Goal: Information Seeking & Learning: Learn about a topic

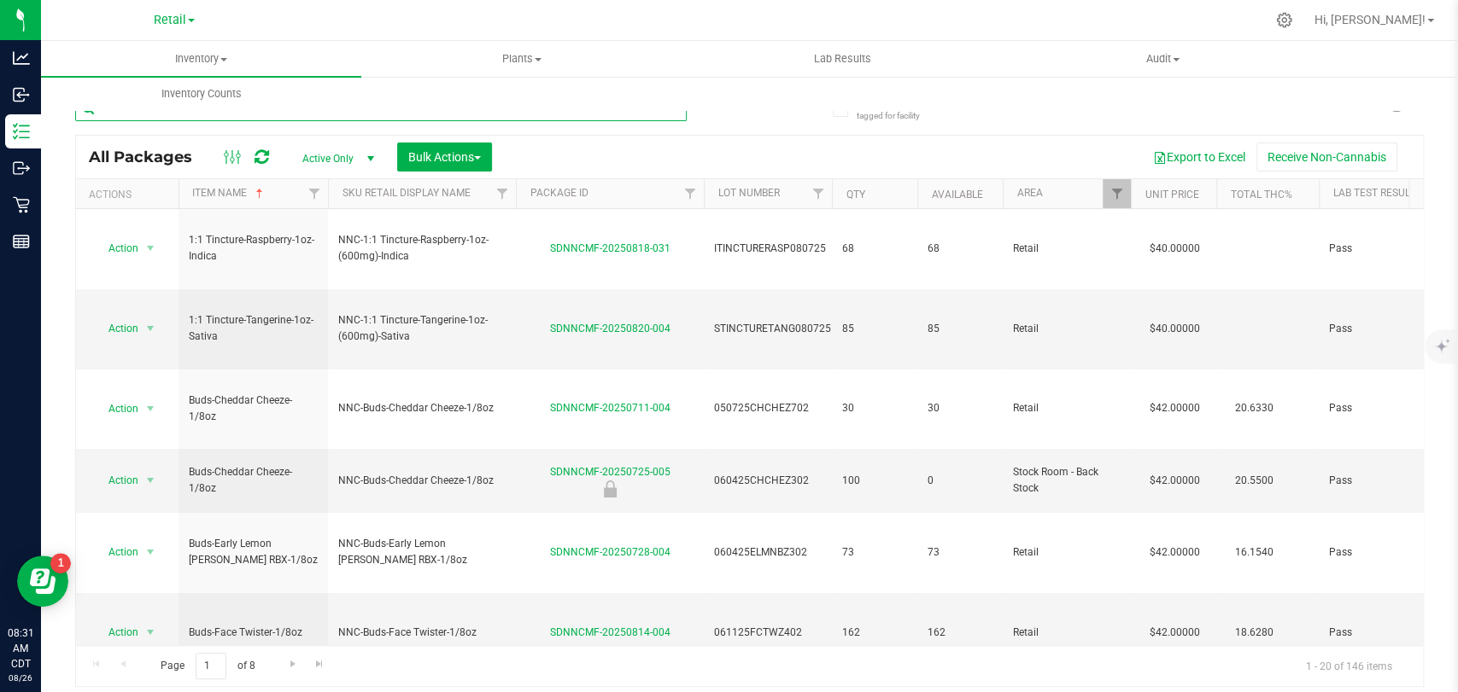
click at [167, 118] on input "text" at bounding box center [380, 109] width 611 height 26
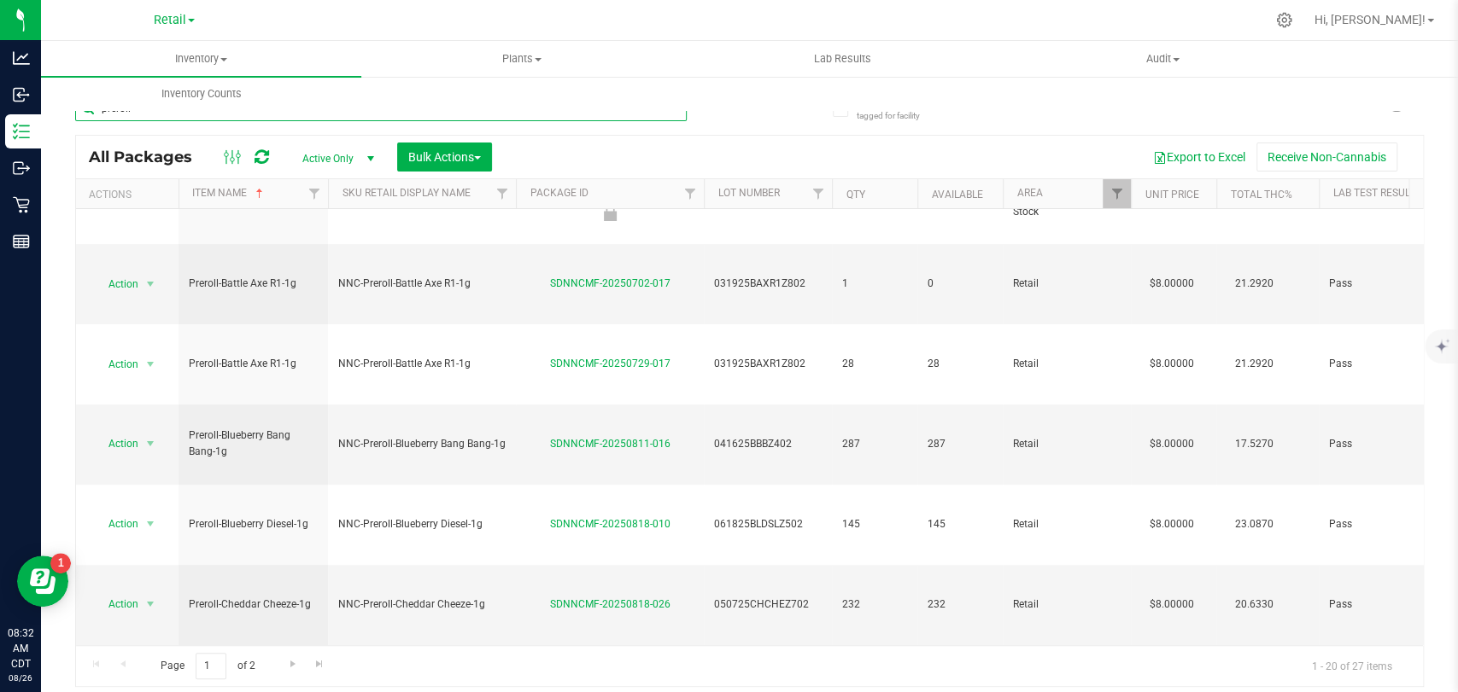
scroll to position [430, 0]
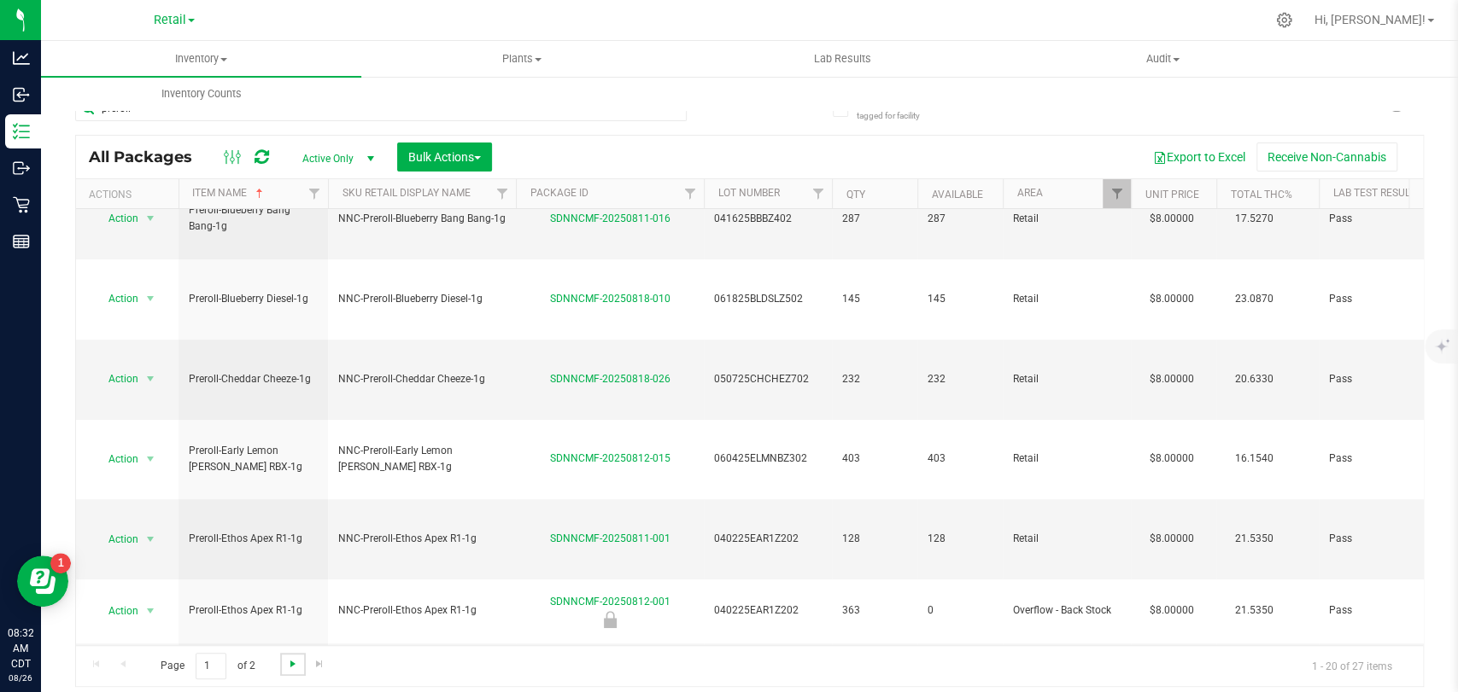
click at [291, 657] on span "Go to the next page" at bounding box center [293, 664] width 14 height 14
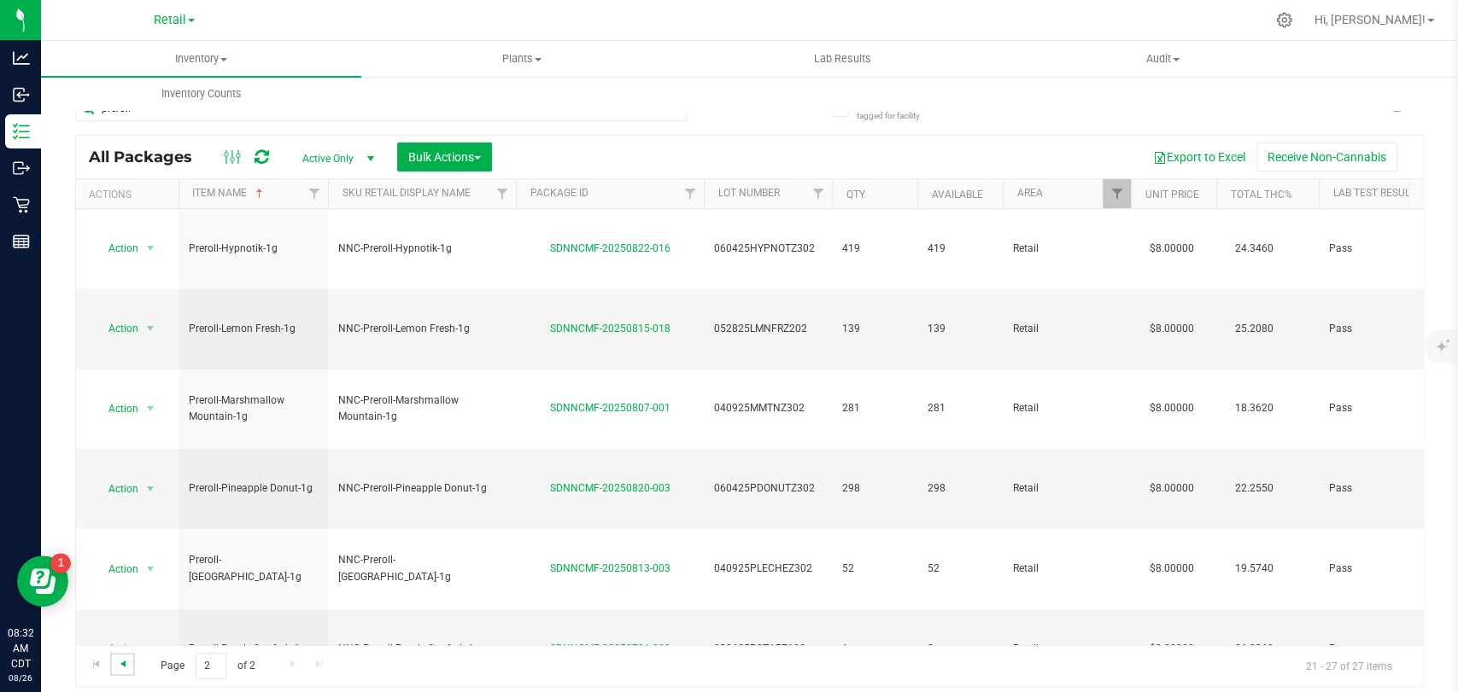
click at [120, 659] on span "Go to the previous page" at bounding box center [123, 664] width 14 height 14
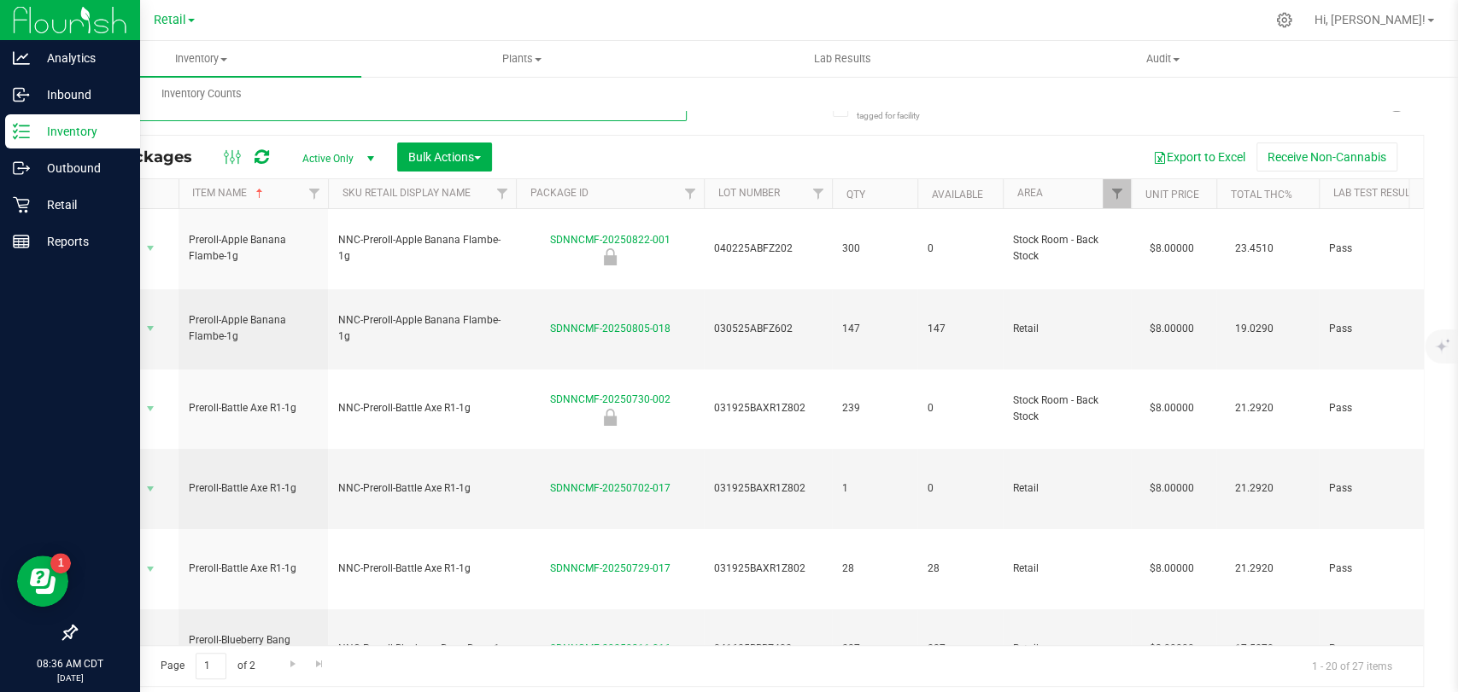
drag, startPoint x: 145, startPoint y: 120, endPoint x: 0, endPoint y: 126, distance: 145.3
click at [0, 126] on div "Analytics Inbound Inventory Outbound Retail Reports 08:36 AM CDT [DATE] 08/26 R…" at bounding box center [729, 346] width 1458 height 692
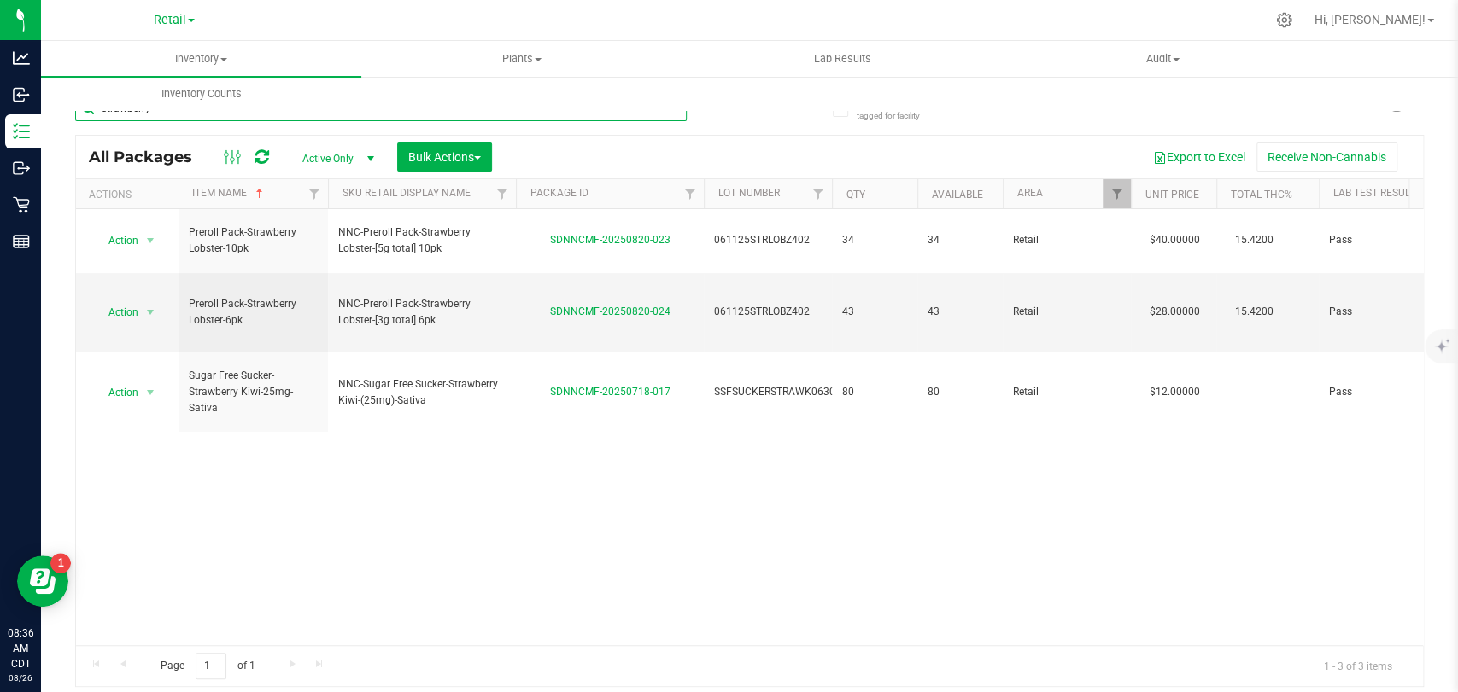
type input "strawberry"
click at [324, 163] on span "Active Only" at bounding box center [335, 159] width 94 height 24
click at [314, 261] on li "All" at bounding box center [334, 262] width 92 height 26
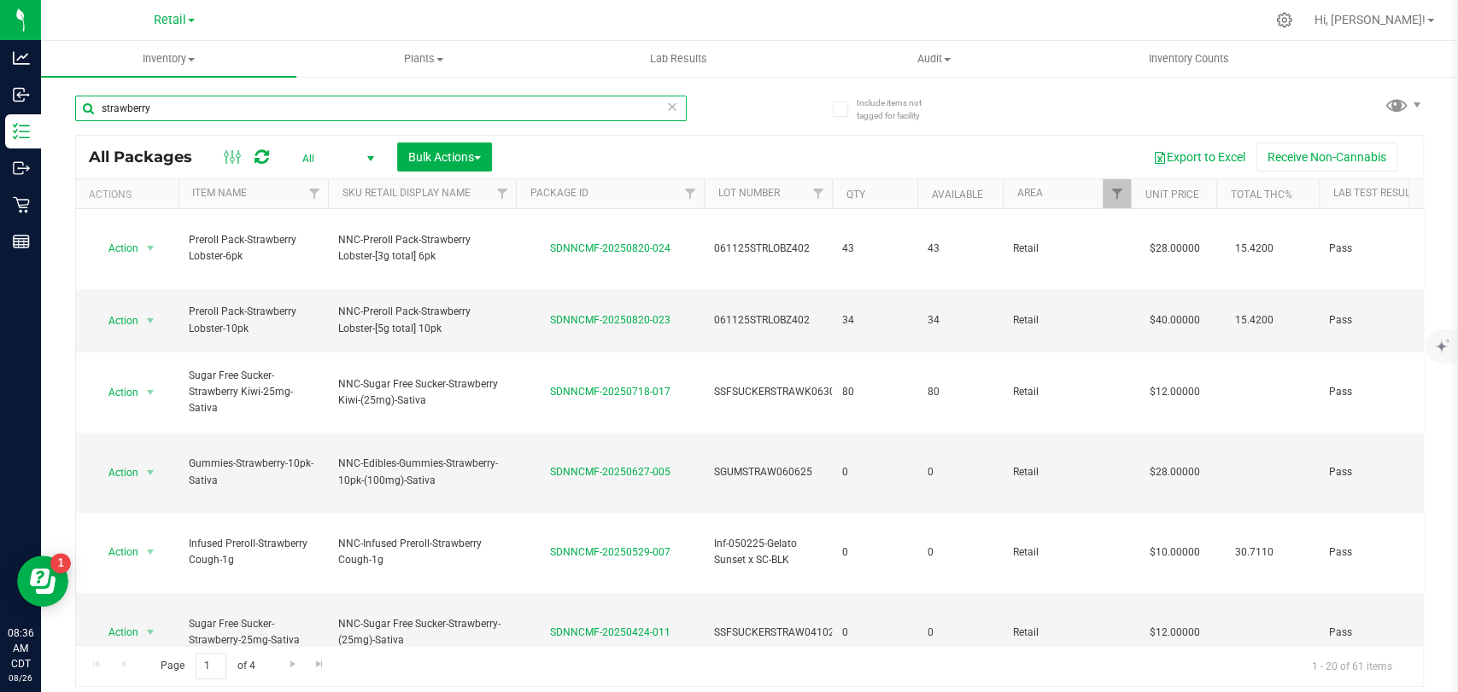
click at [99, 109] on input "strawberry" at bounding box center [380, 109] width 611 height 26
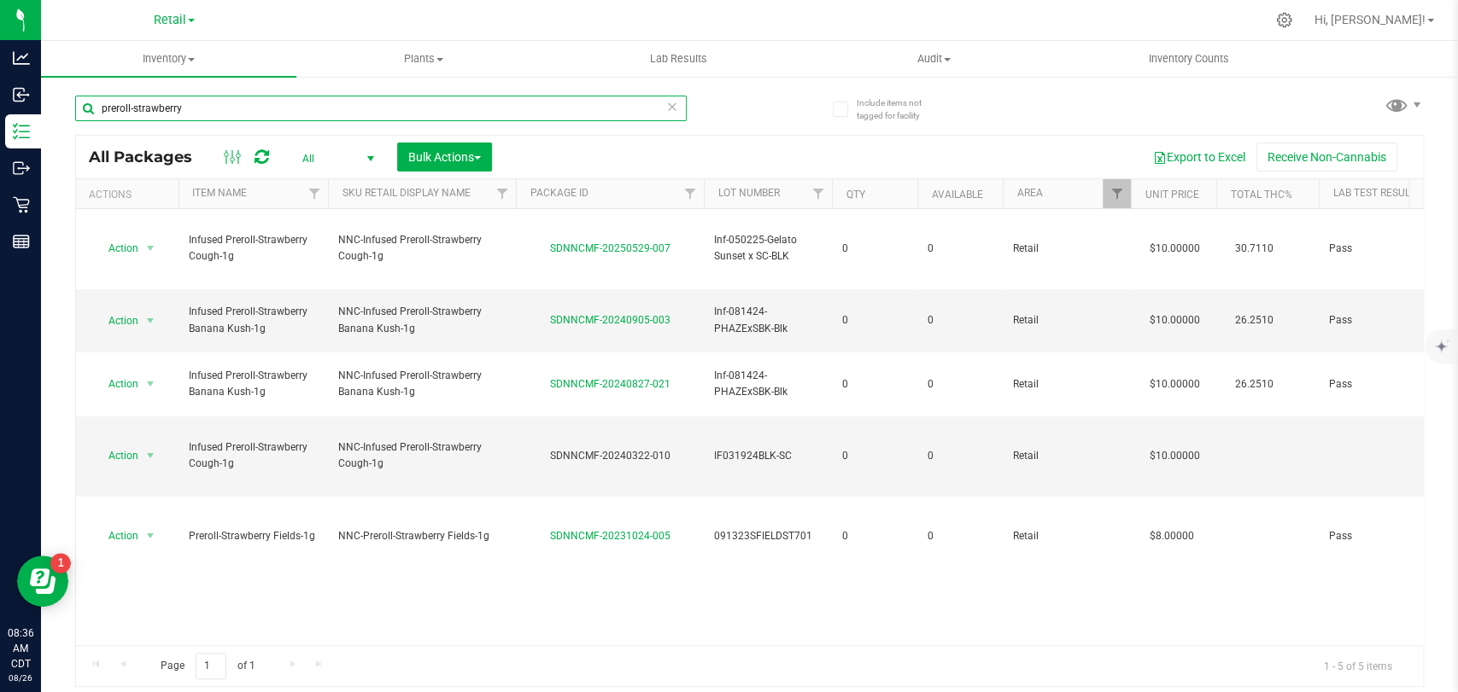
click at [209, 112] on input "preroll-strawberry" at bounding box center [380, 109] width 611 height 26
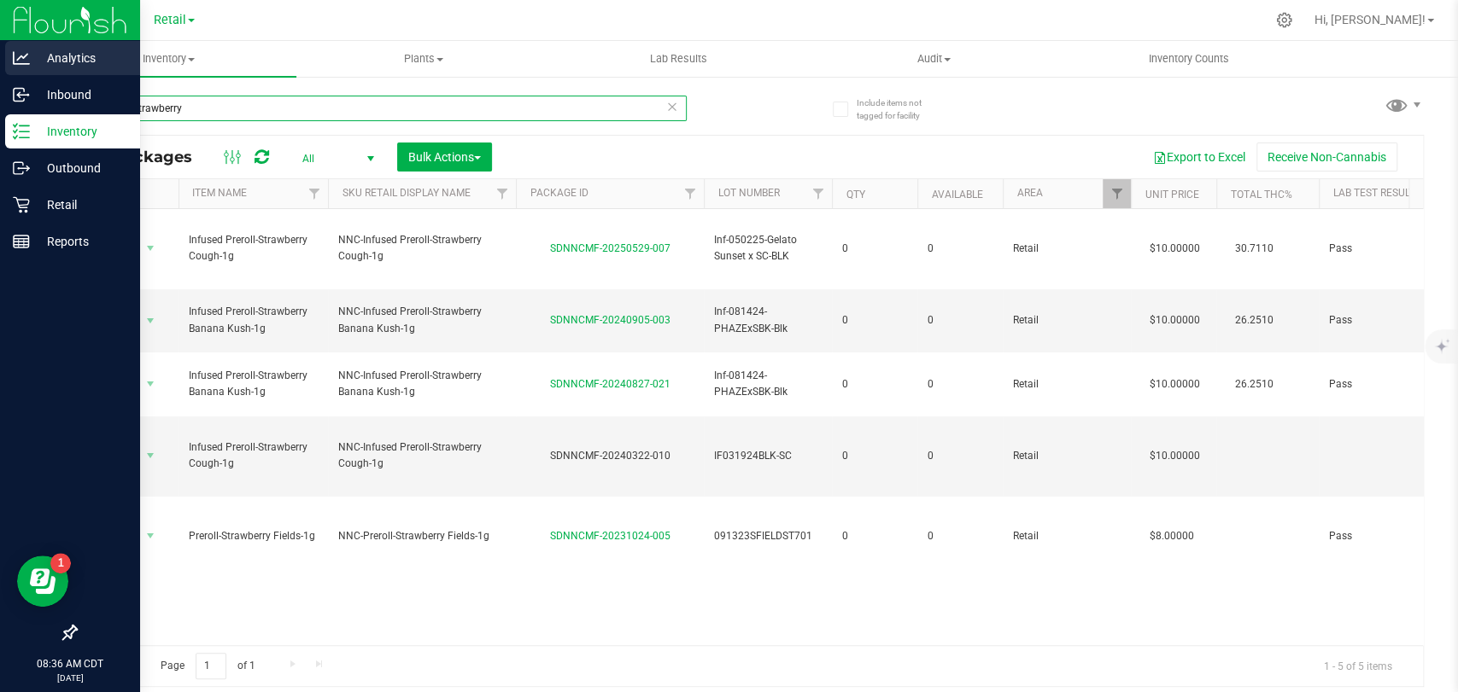
type input "preroll-strawberry"
click at [90, 49] on p "Analytics" at bounding box center [81, 58] width 102 height 20
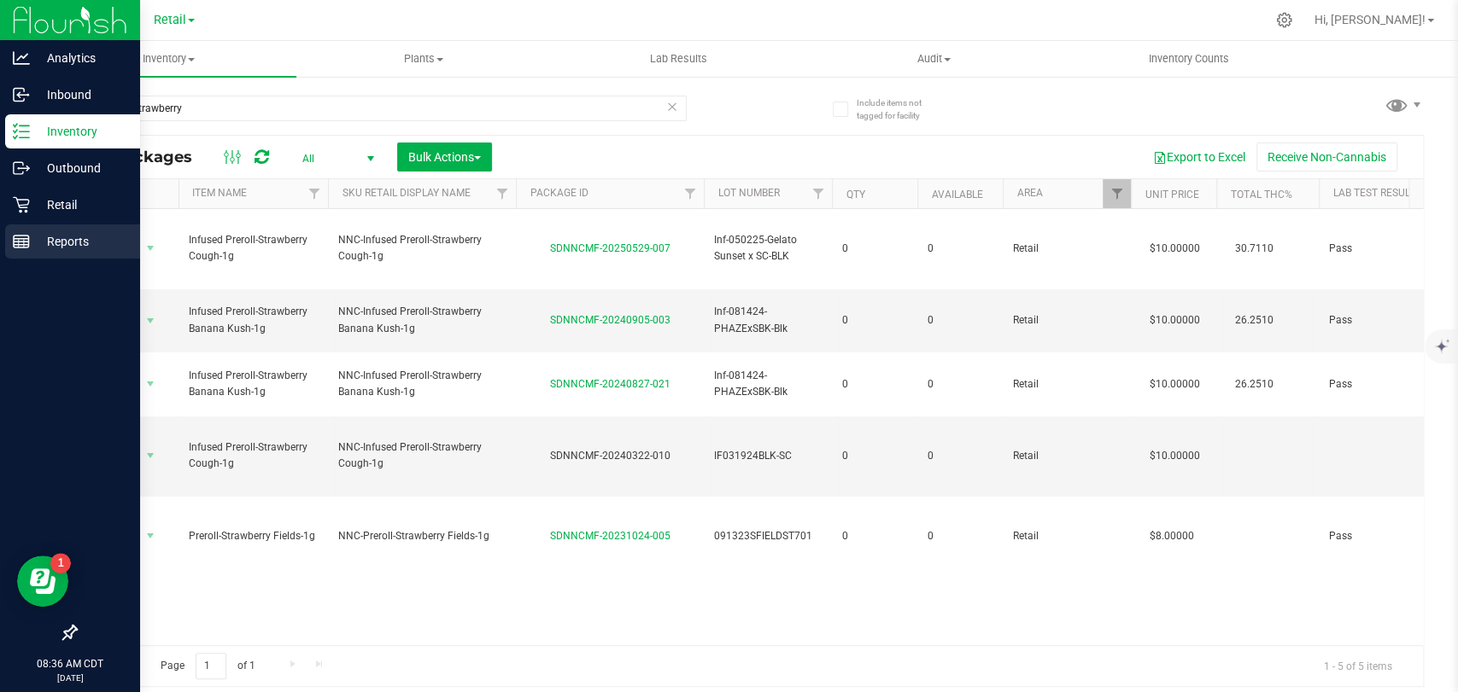
click at [61, 246] on p "Reports" at bounding box center [81, 241] width 102 height 20
click at [68, 206] on p "Retail" at bounding box center [81, 205] width 102 height 20
click at [74, 242] on p "Reports" at bounding box center [81, 241] width 102 height 20
click at [69, 195] on p "Retail" at bounding box center [81, 205] width 102 height 20
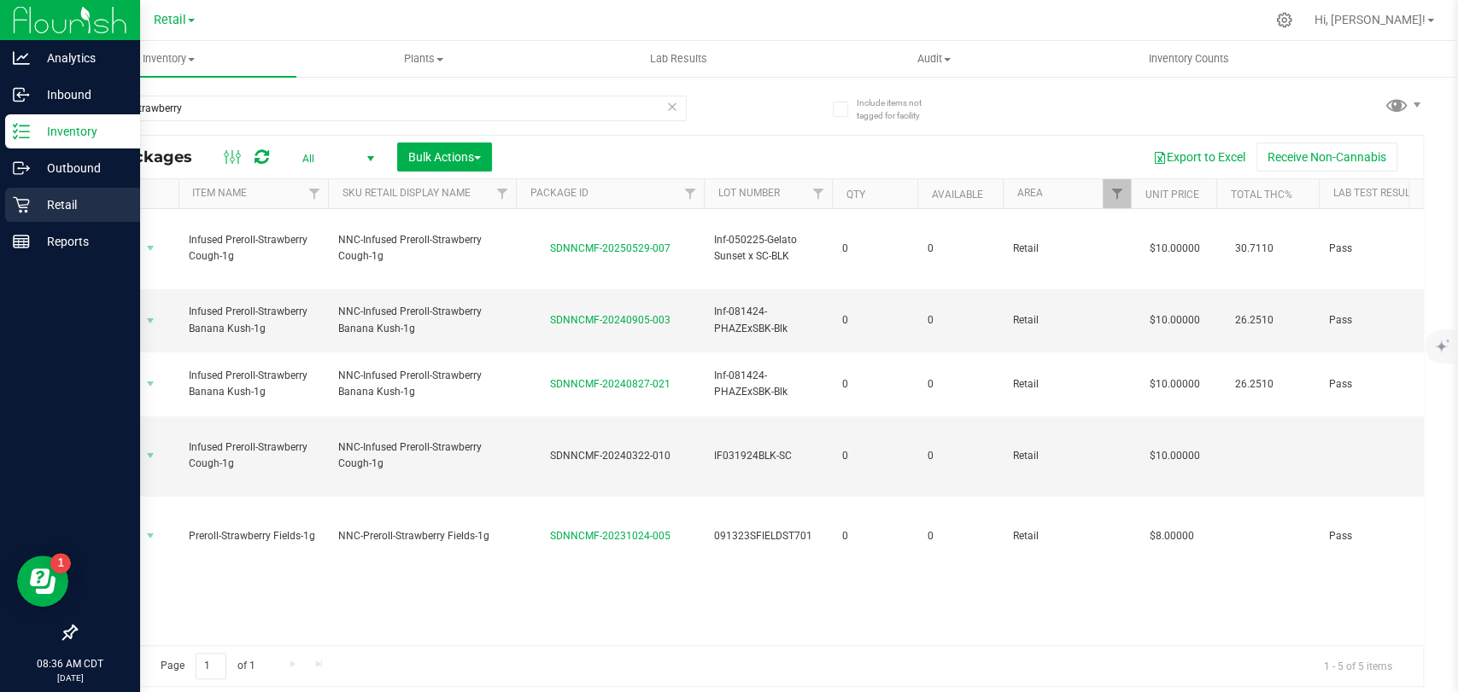
click at [69, 195] on p "Retail" at bounding box center [81, 205] width 102 height 20
click at [40, 202] on p "Retail" at bounding box center [81, 205] width 102 height 20
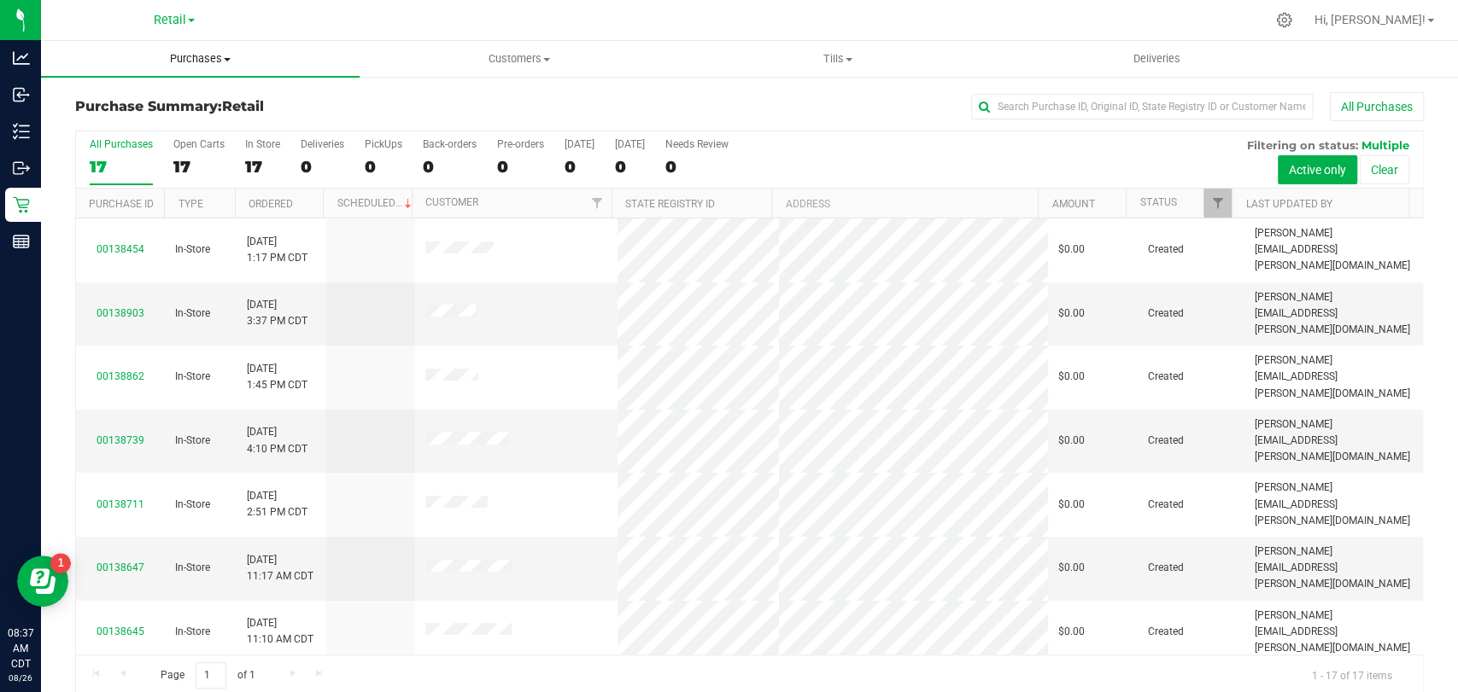
click at [210, 46] on uib-tab-heading "Purchases Summary of purchases Fulfillment All purchases" at bounding box center [200, 59] width 318 height 36
click at [108, 149] on span "All purchases" at bounding box center [101, 144] width 121 height 15
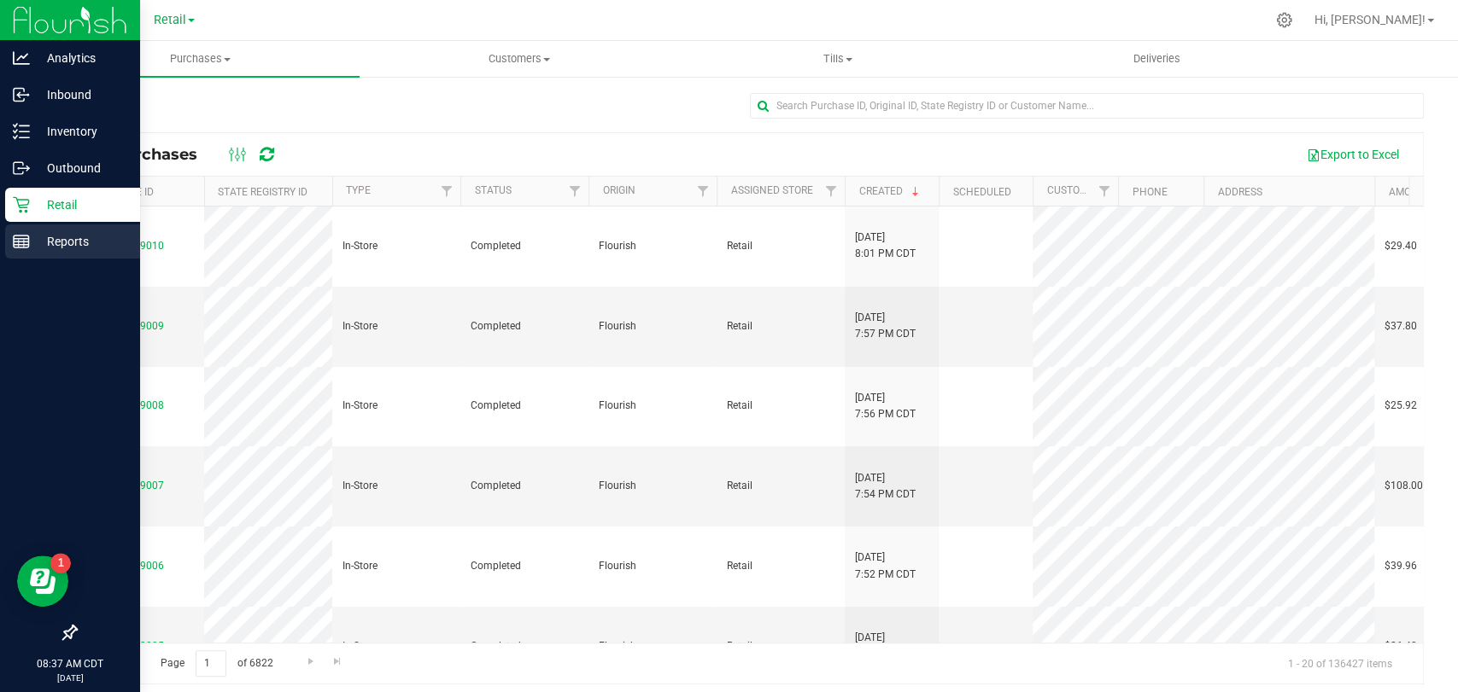
click at [67, 235] on p "Reports" at bounding box center [81, 241] width 102 height 20
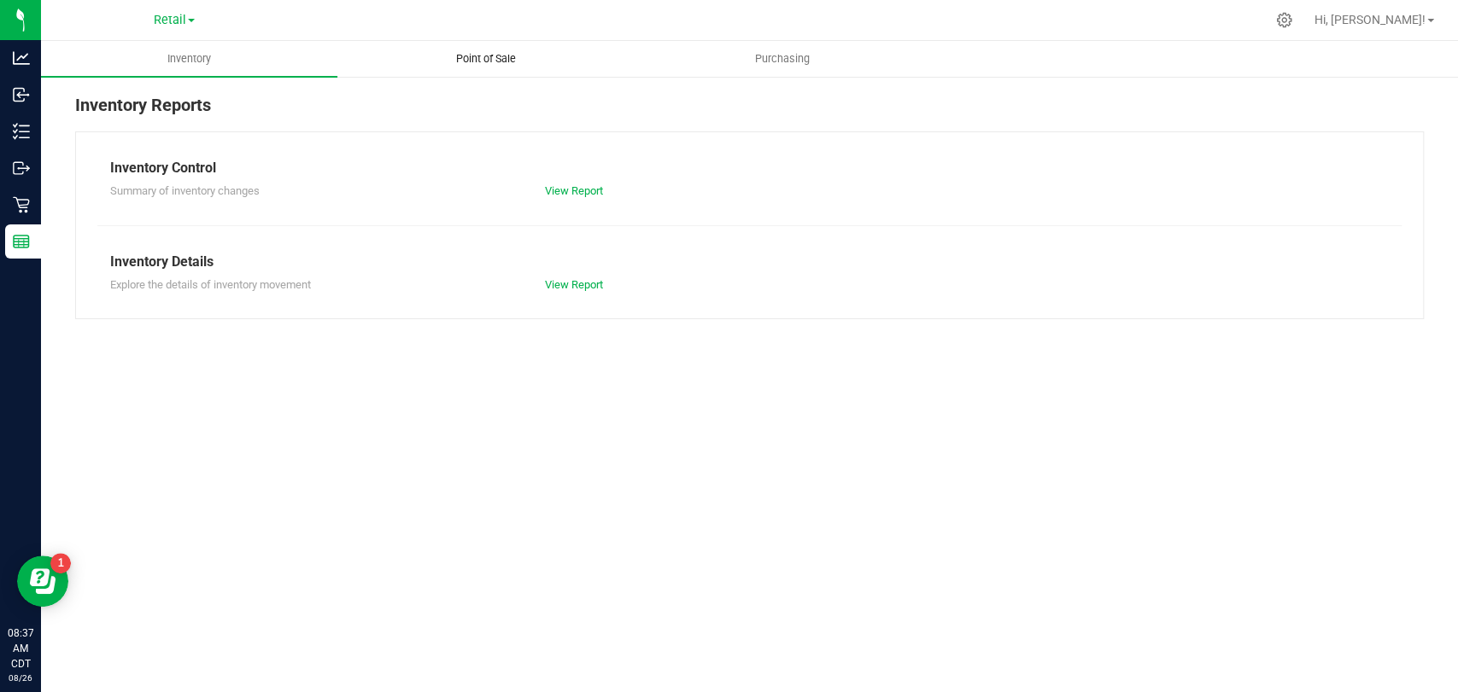
click at [496, 57] on span "Point of Sale" at bounding box center [486, 58] width 106 height 15
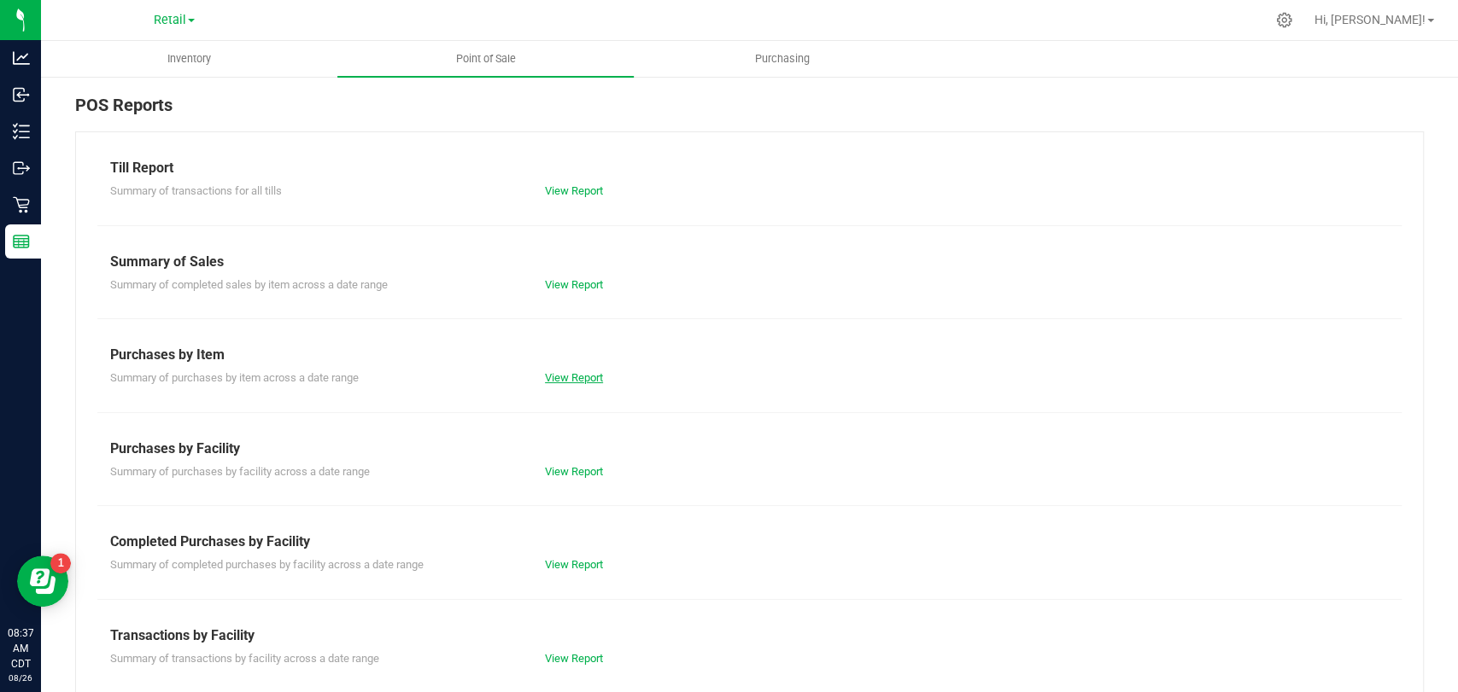
click at [553, 381] on link "View Report" at bounding box center [574, 377] width 58 height 13
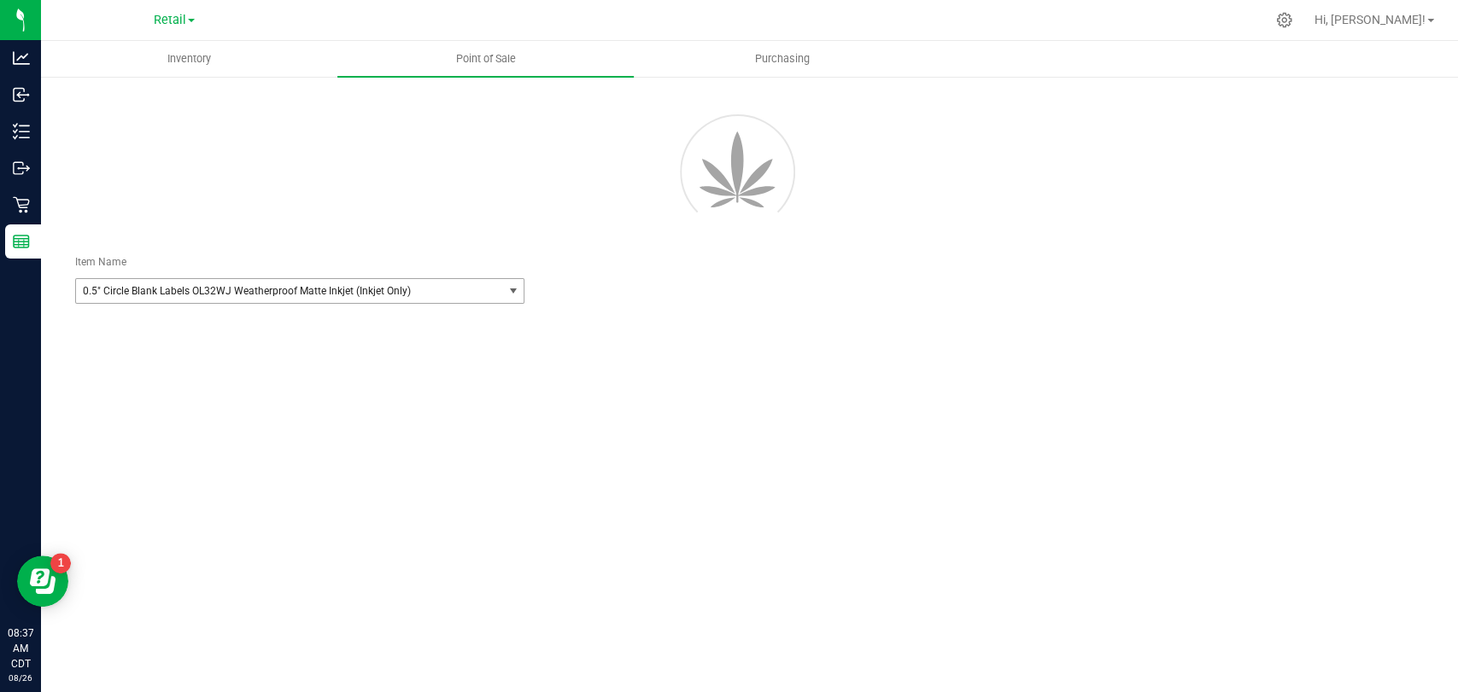
click at [324, 296] on span "0.5" Circle Blank Labels OL32WJ Weatherproof Matte Inkjet (Inkjet Only)" at bounding box center [281, 291] width 396 height 12
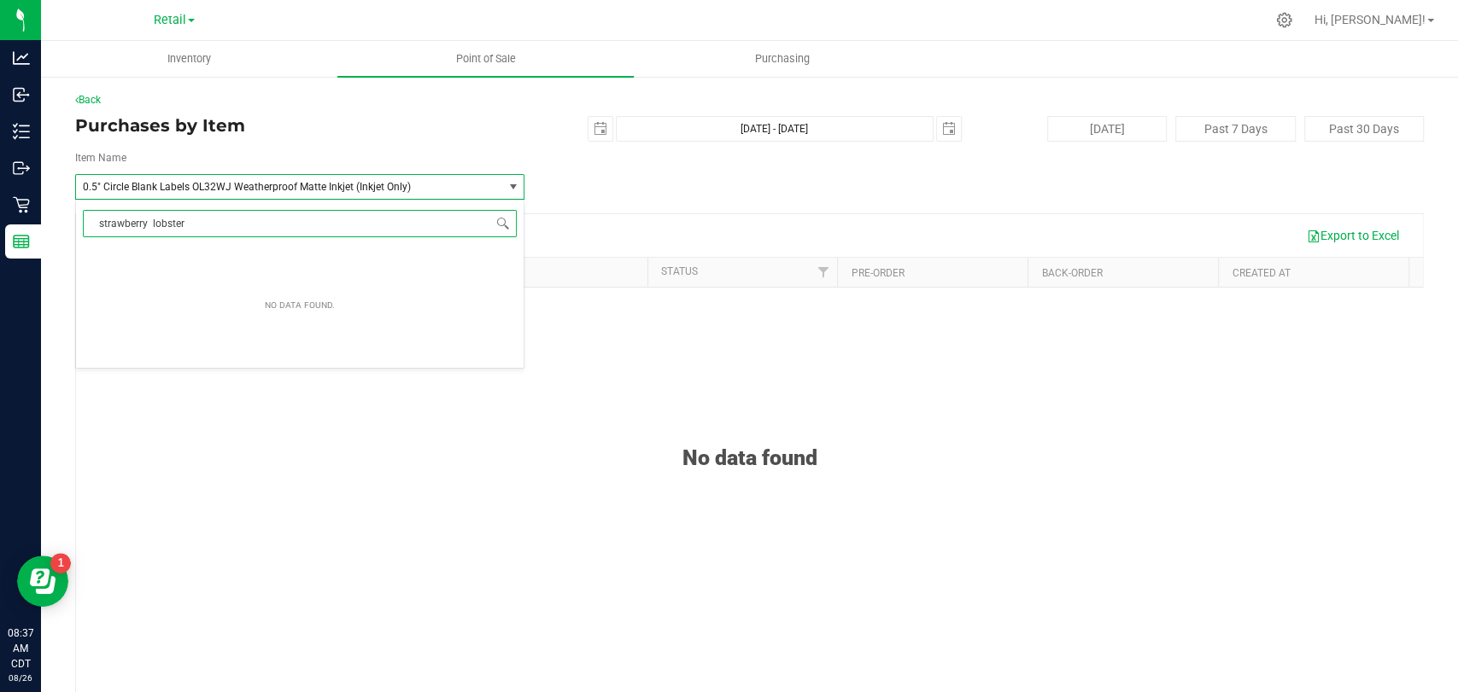
click at [151, 231] on input "strawberry lobster" at bounding box center [300, 223] width 434 height 26
type input "strawberry lobster"
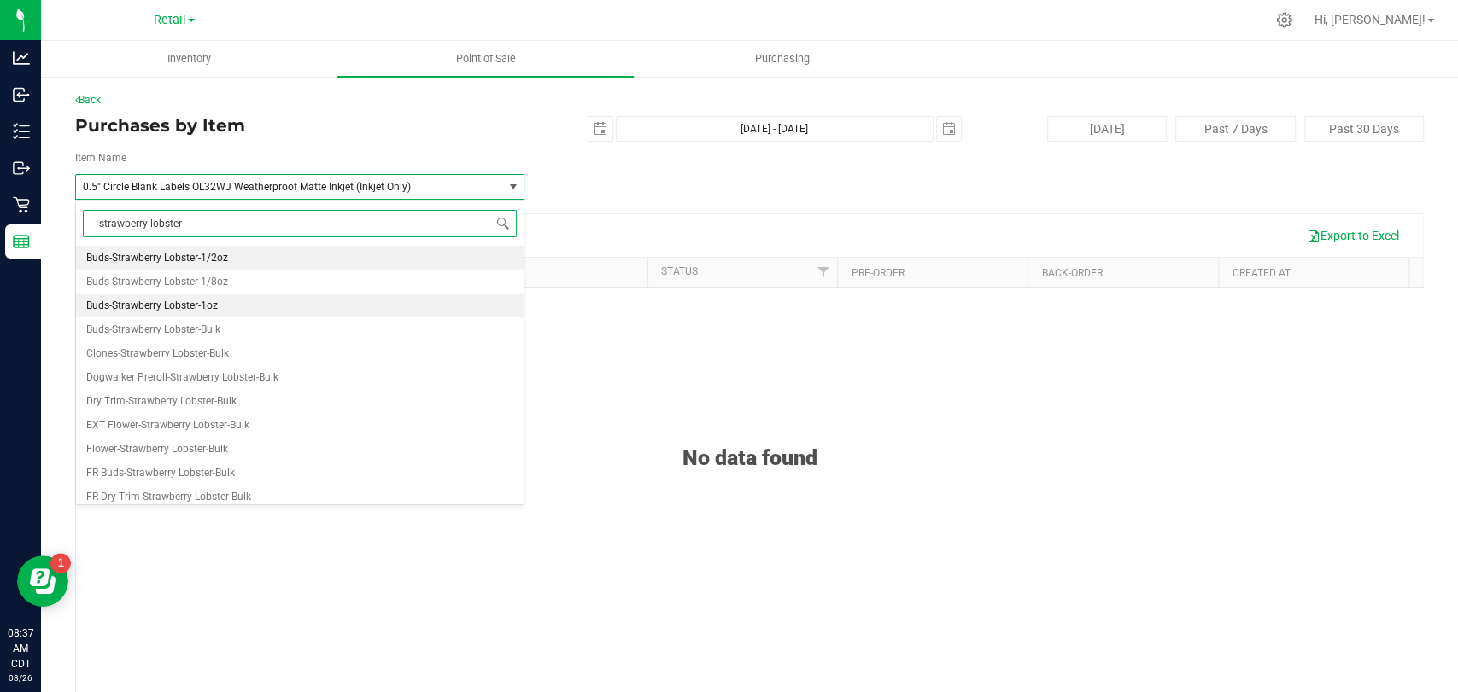
scroll to position [173, 0]
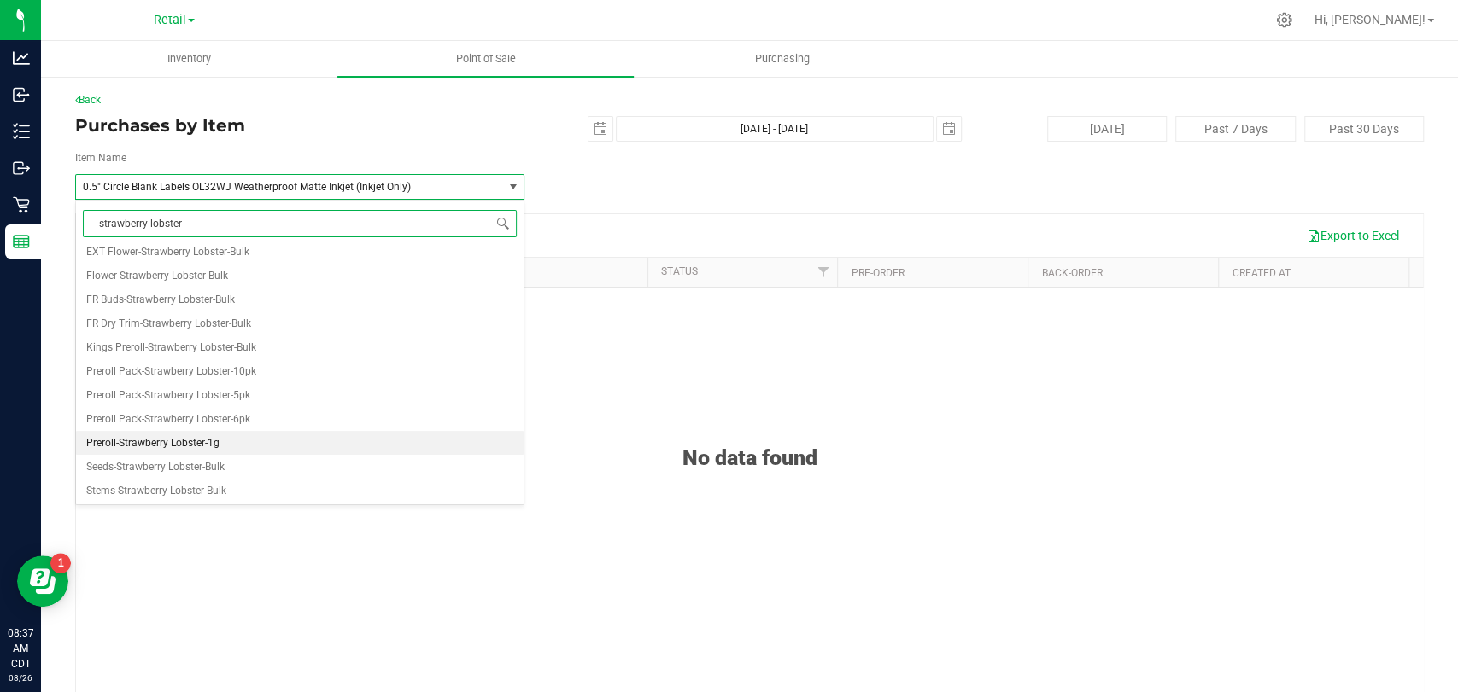
click at [185, 447] on span "Preroll-Strawberry Lobster-1g" at bounding box center [152, 443] width 133 height 12
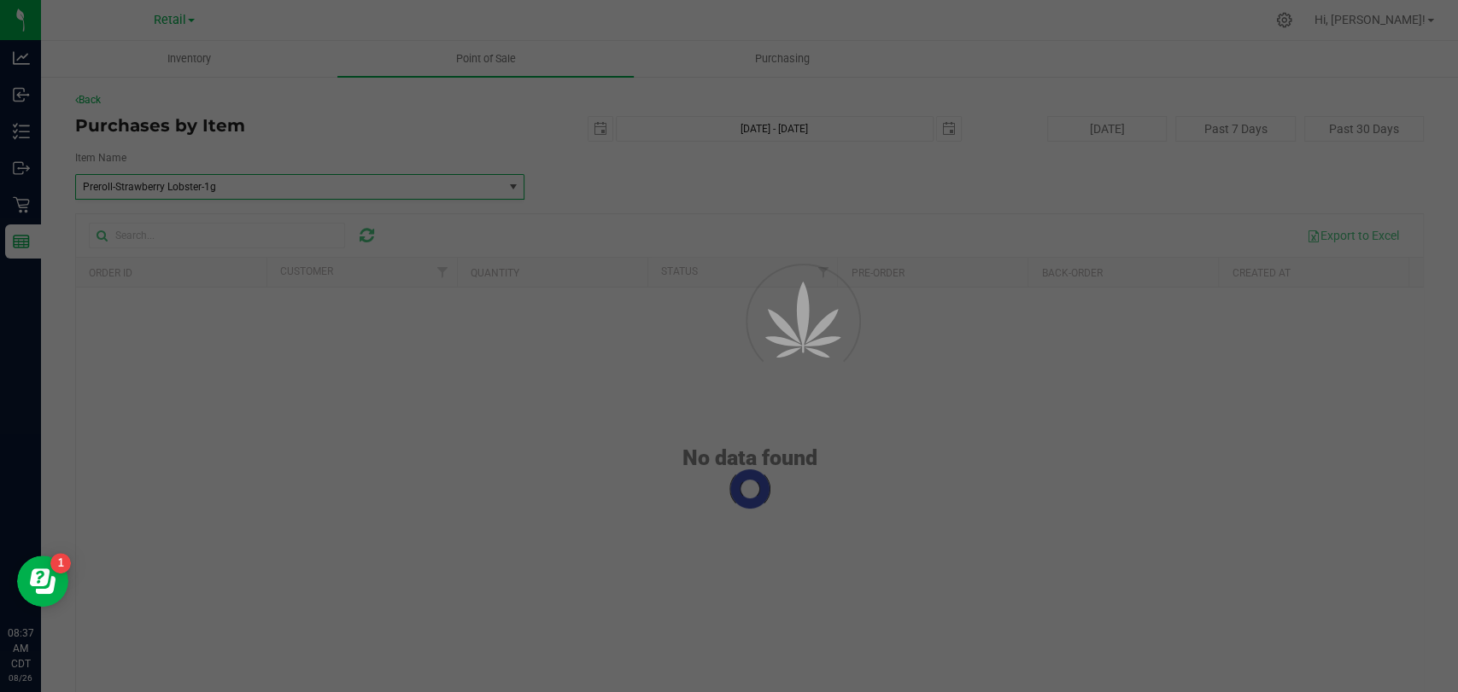
scroll to position [85974, 0]
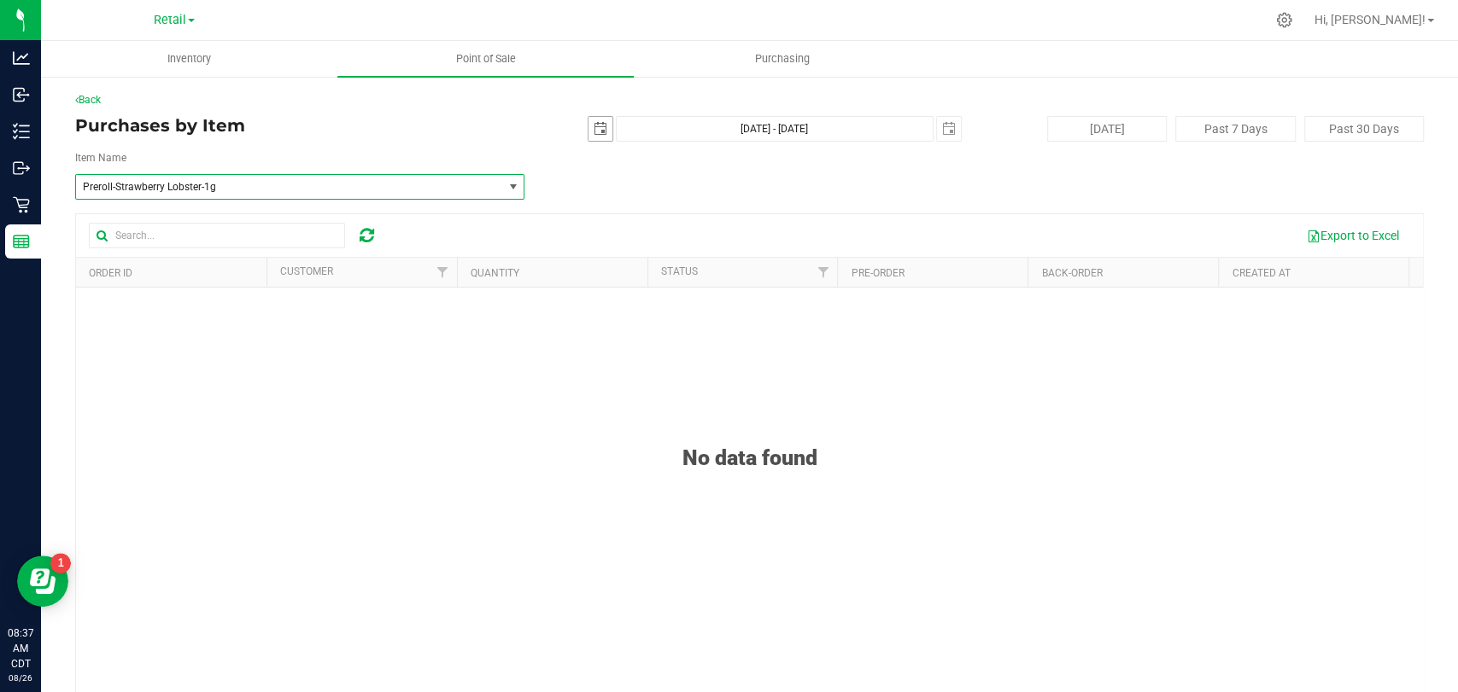
click at [593, 133] on span "select" at bounding box center [600, 129] width 14 height 14
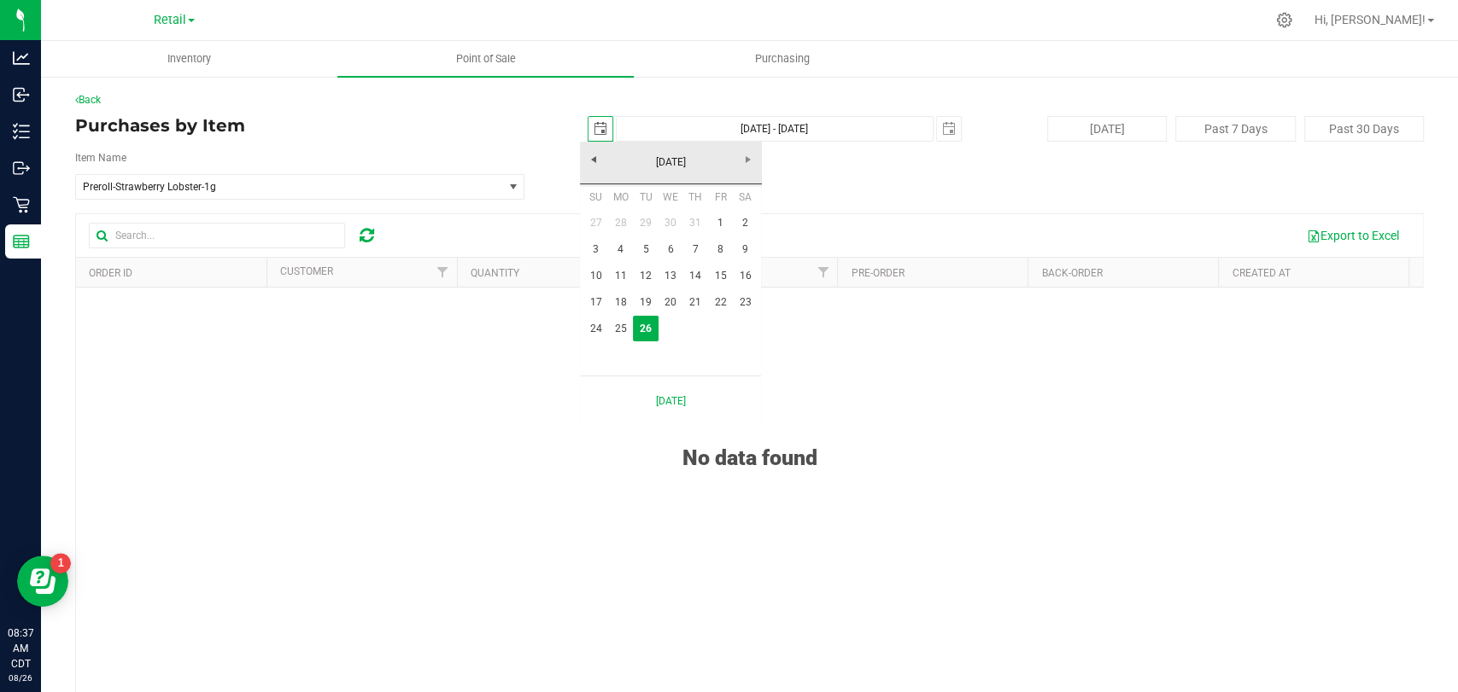
scroll to position [0, 42]
click at [592, 167] on link "August 2025" at bounding box center [671, 162] width 184 height 26
click at [592, 167] on link "2025" at bounding box center [671, 162] width 184 height 26
click at [747, 167] on link "2020-2025" at bounding box center [671, 162] width 184 height 26
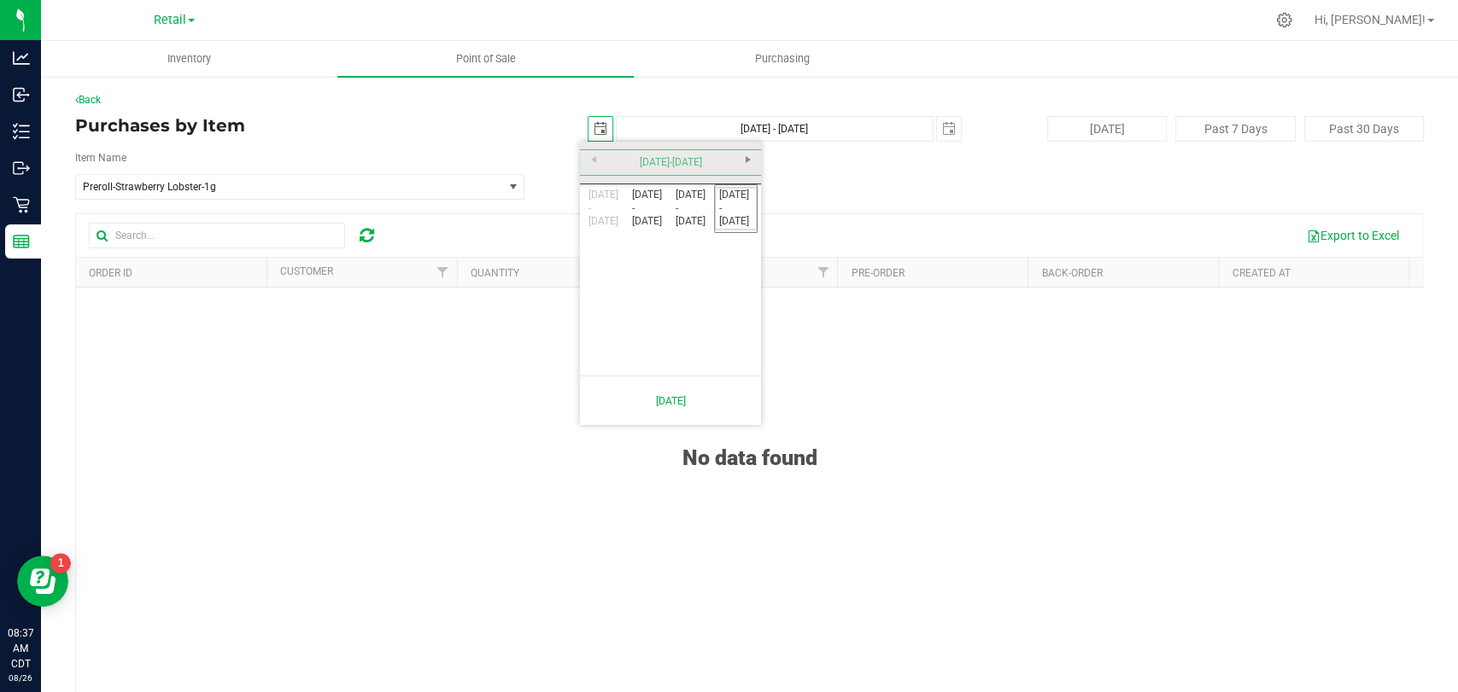
click at [747, 167] on div "2000-2025" at bounding box center [671, 163] width 190 height 43
click at [740, 193] on link "2020 - 2025" at bounding box center [736, 209] width 44 height 44
click at [635, 254] on link "2024" at bounding box center [649, 258] width 44 height 44
click at [611, 207] on link "Jan" at bounding box center [605, 209] width 44 height 44
click at [625, 222] on link "1" at bounding box center [620, 223] width 25 height 26
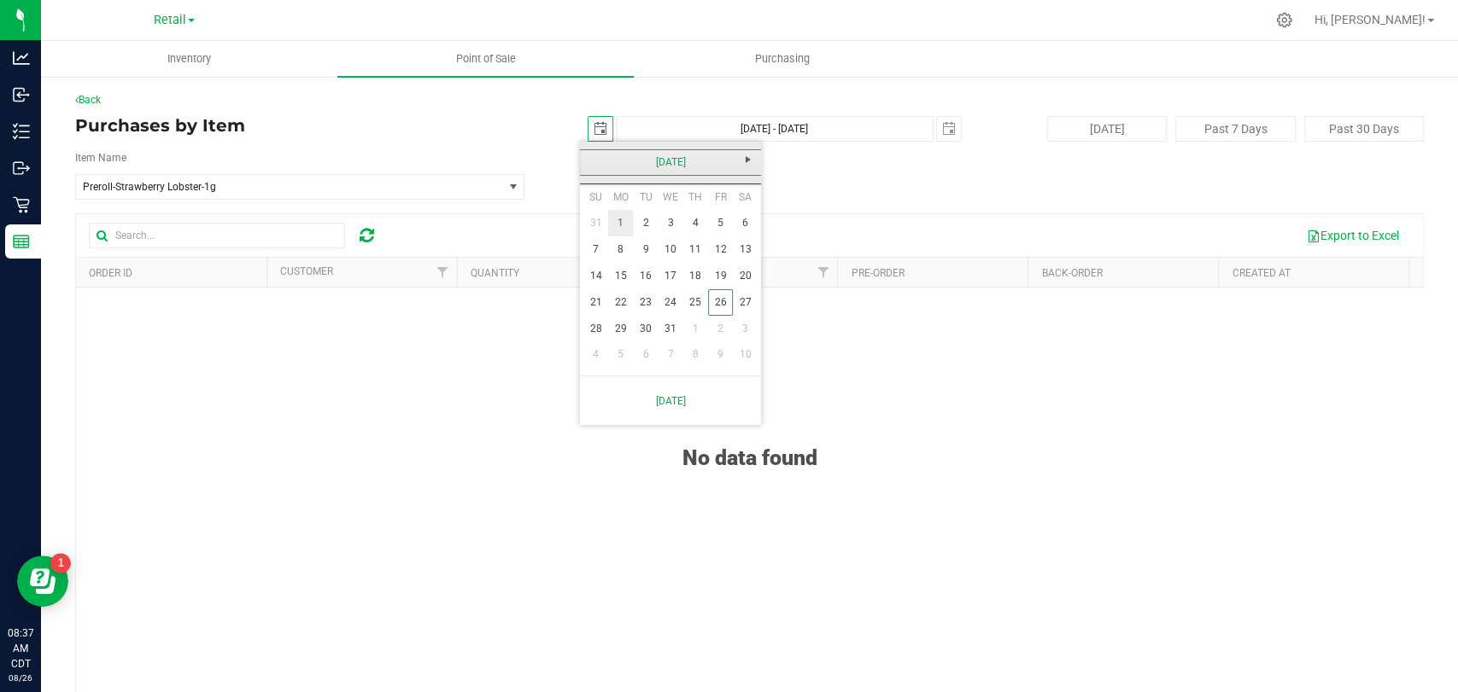
type input "2024-01-01"
type input "Jan 1, 2024 - Aug 26, 2025"
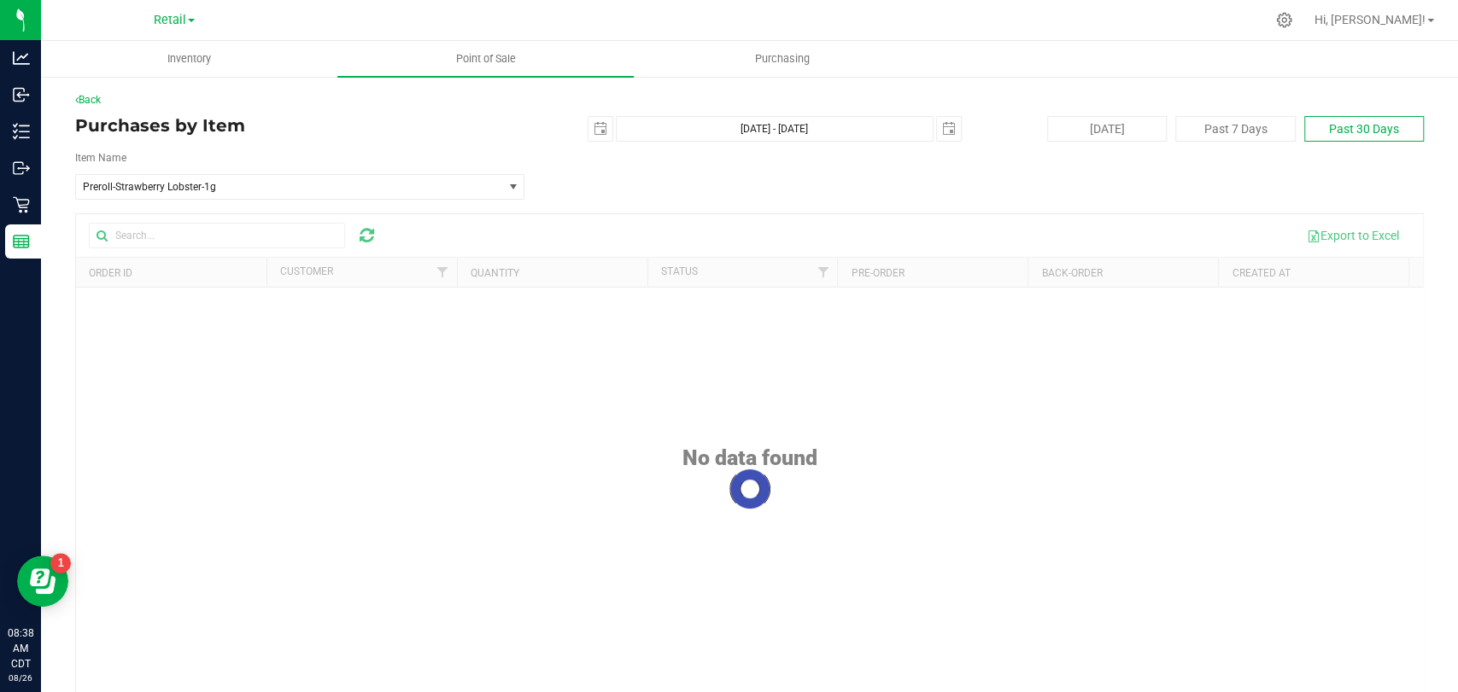
click at [1359, 120] on button "Past 30 Days" at bounding box center [1364, 129] width 120 height 26
type input "2025-07-27"
type input "Jul 27, 2025 - Aug 26, 2025"
type input "2025-08-25"
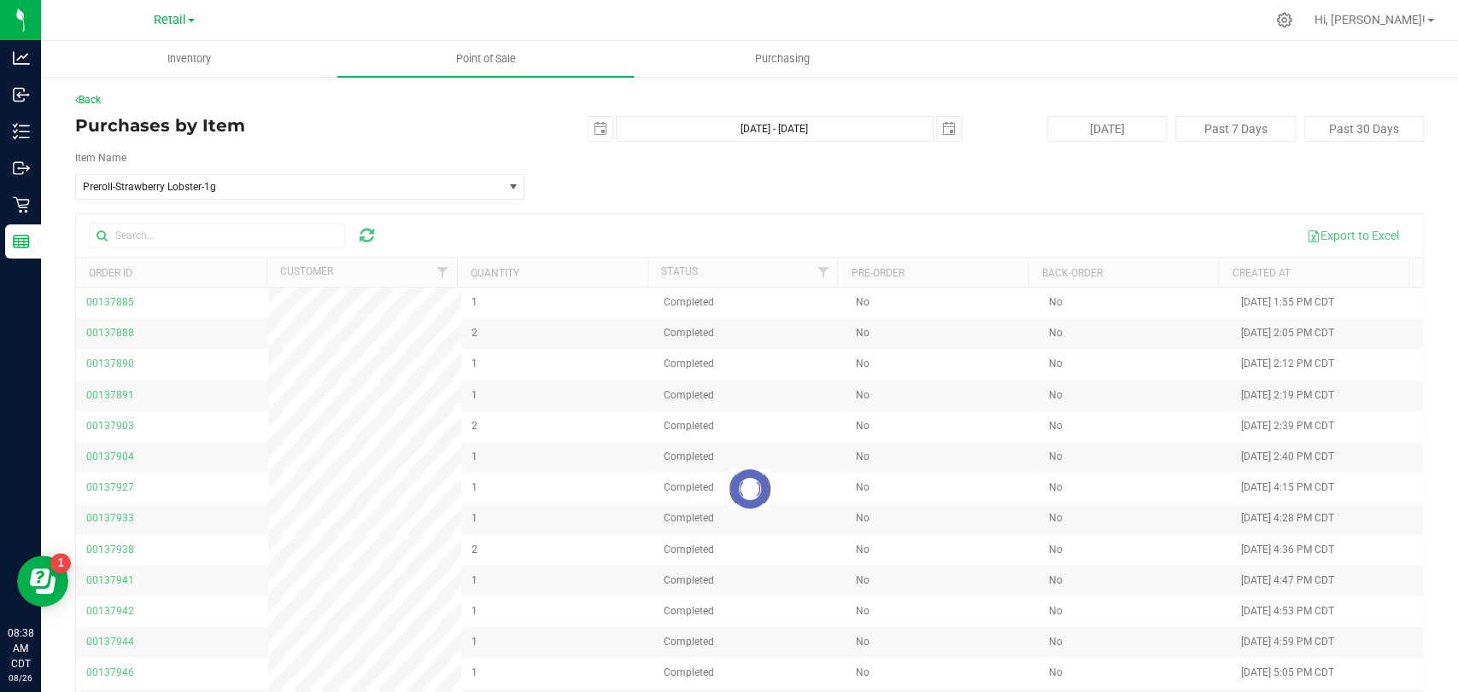
click at [192, 332] on div at bounding box center [749, 489] width 1347 height 551
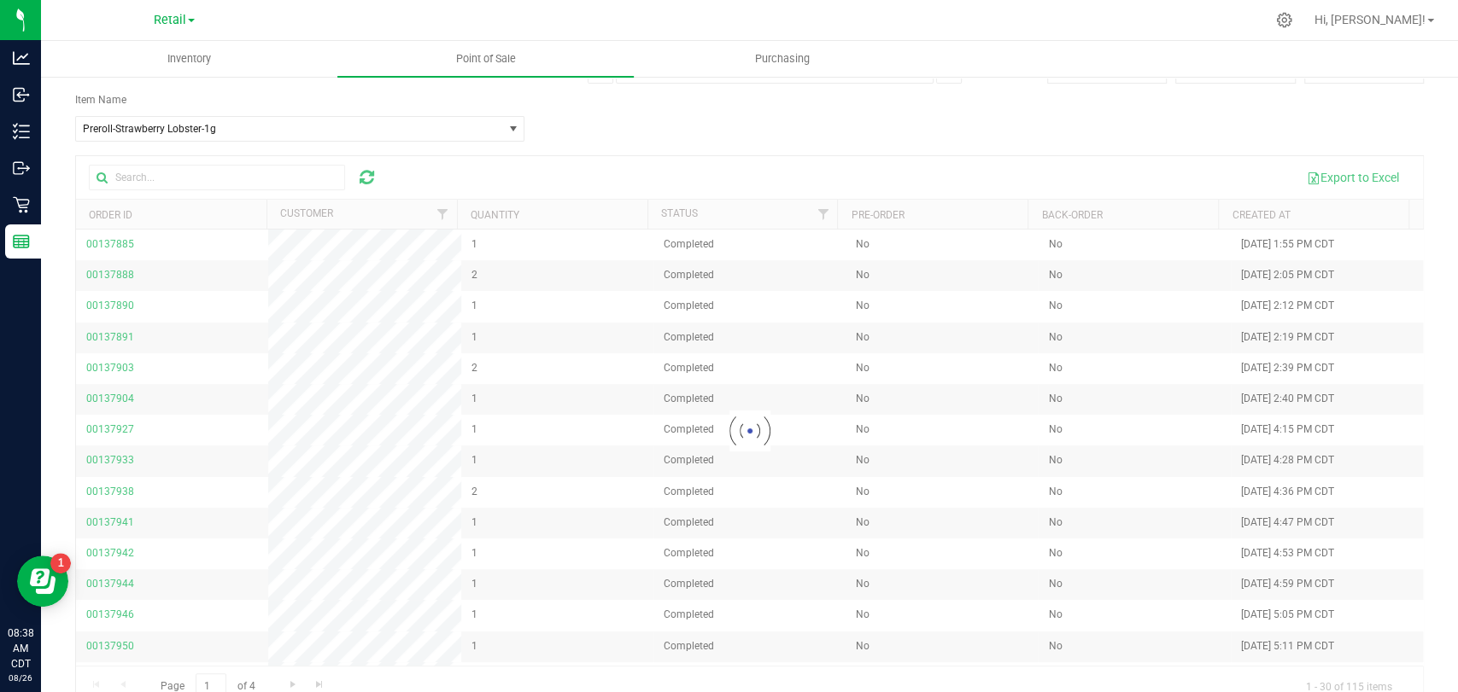
scroll to position [89, 0]
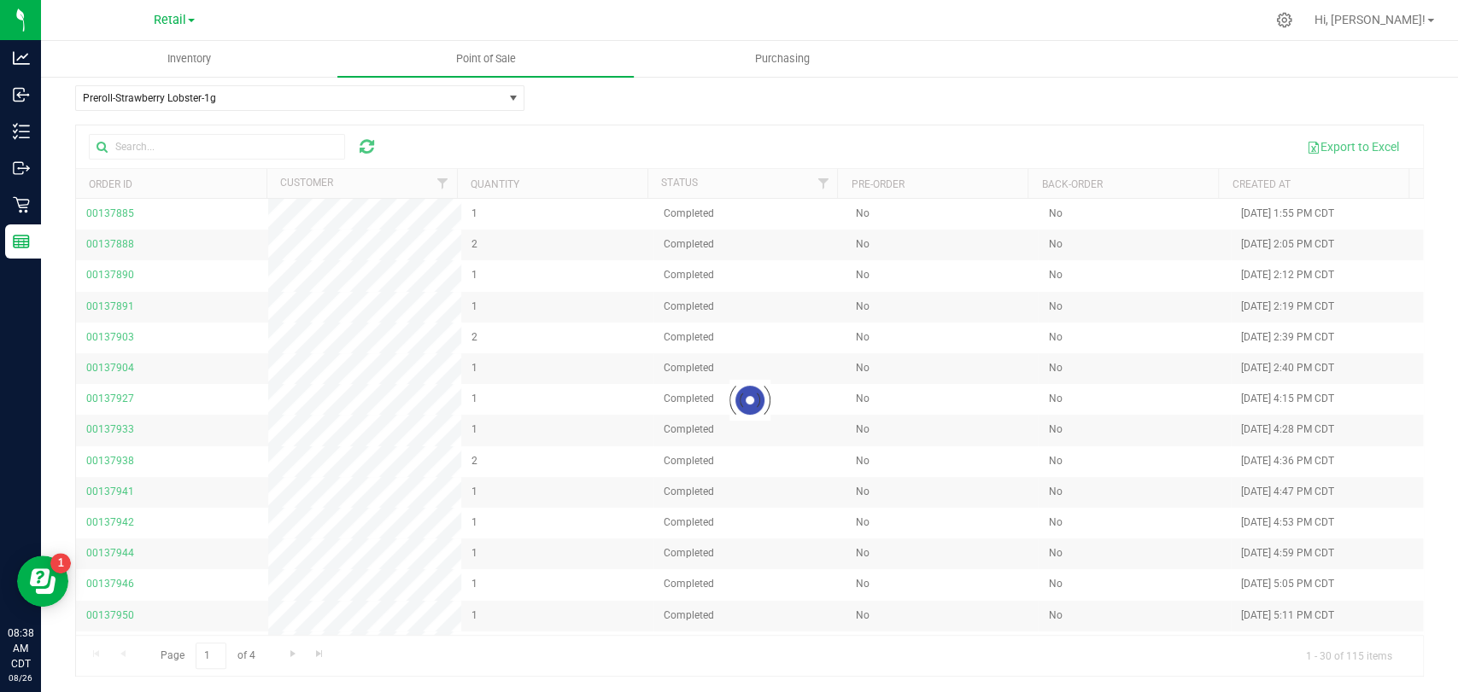
drag, startPoint x: 1403, startPoint y: 369, endPoint x: 1403, endPoint y: 421, distance: 52.1
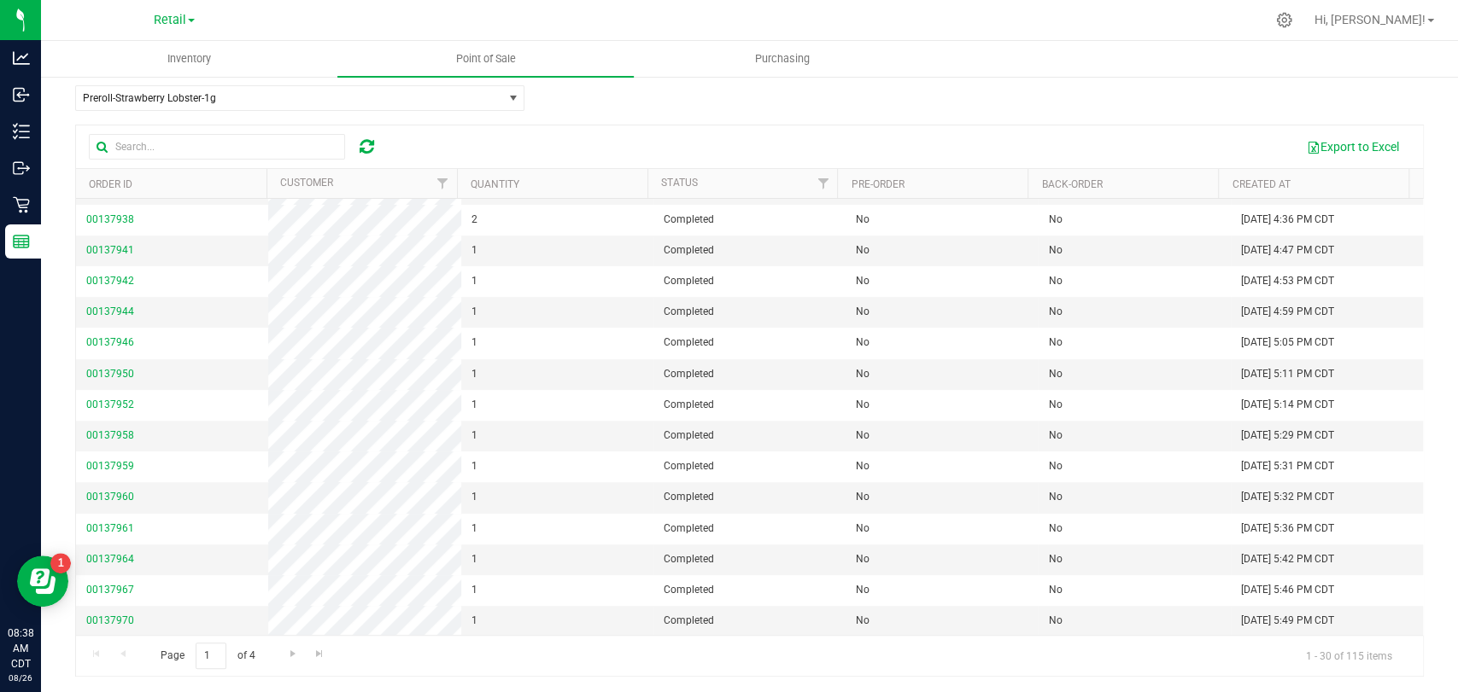
scroll to position [487, 0]
click at [320, 652] on span "Go to the last page" at bounding box center [320, 654] width 14 height 14
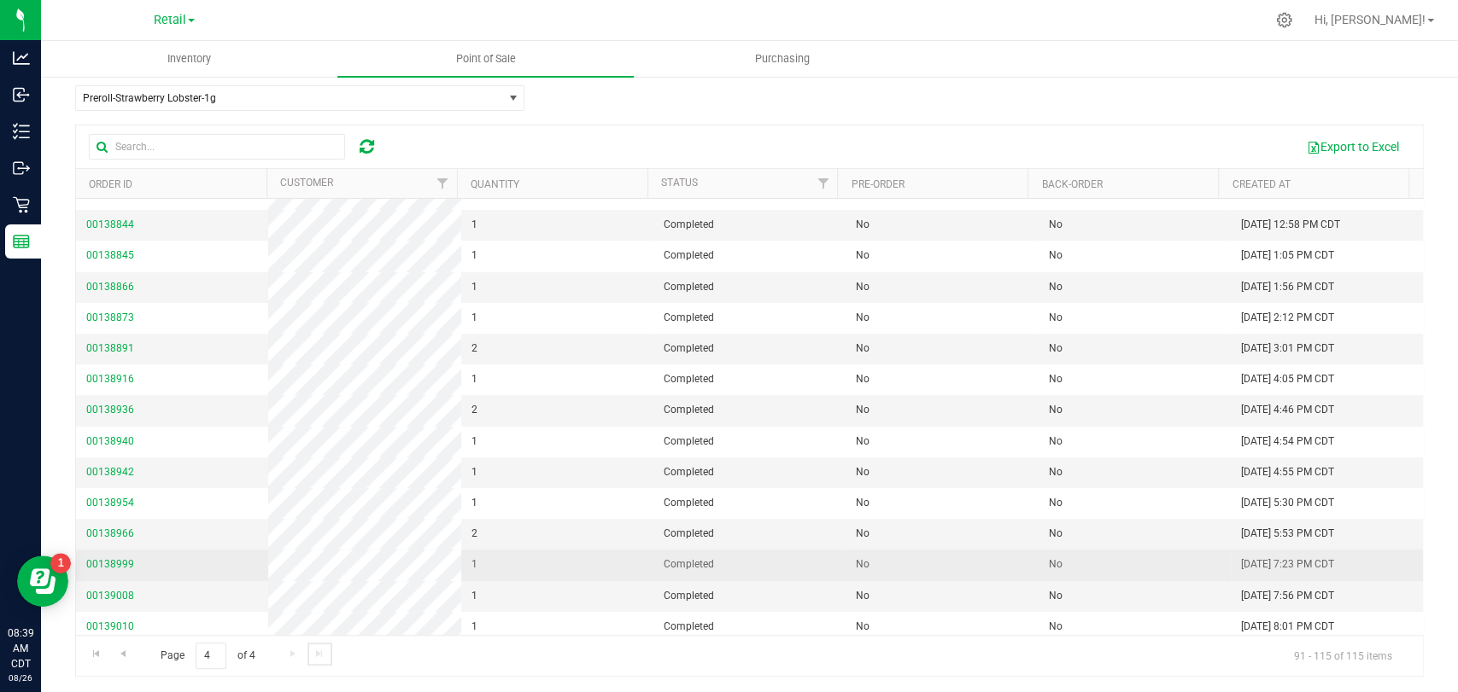
scroll to position [333, 0]
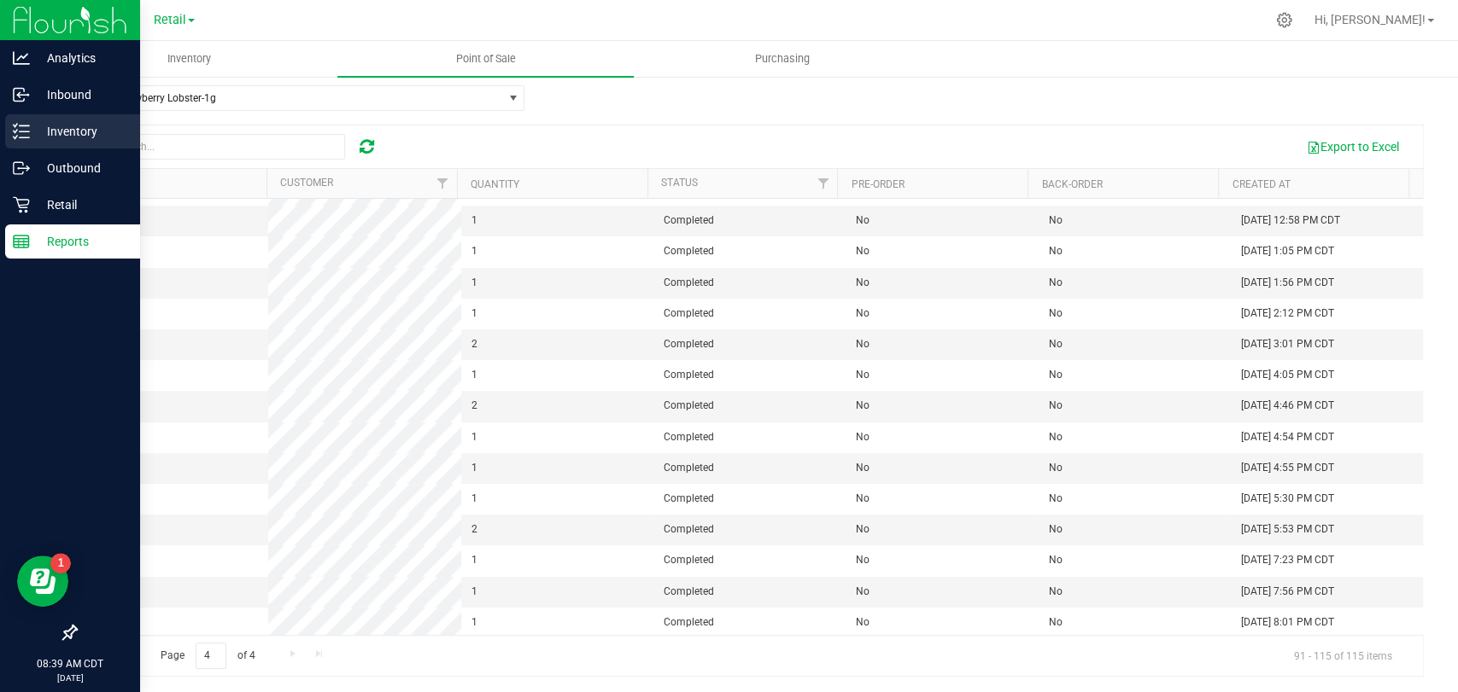
click at [88, 134] on p "Inventory" at bounding box center [81, 131] width 102 height 20
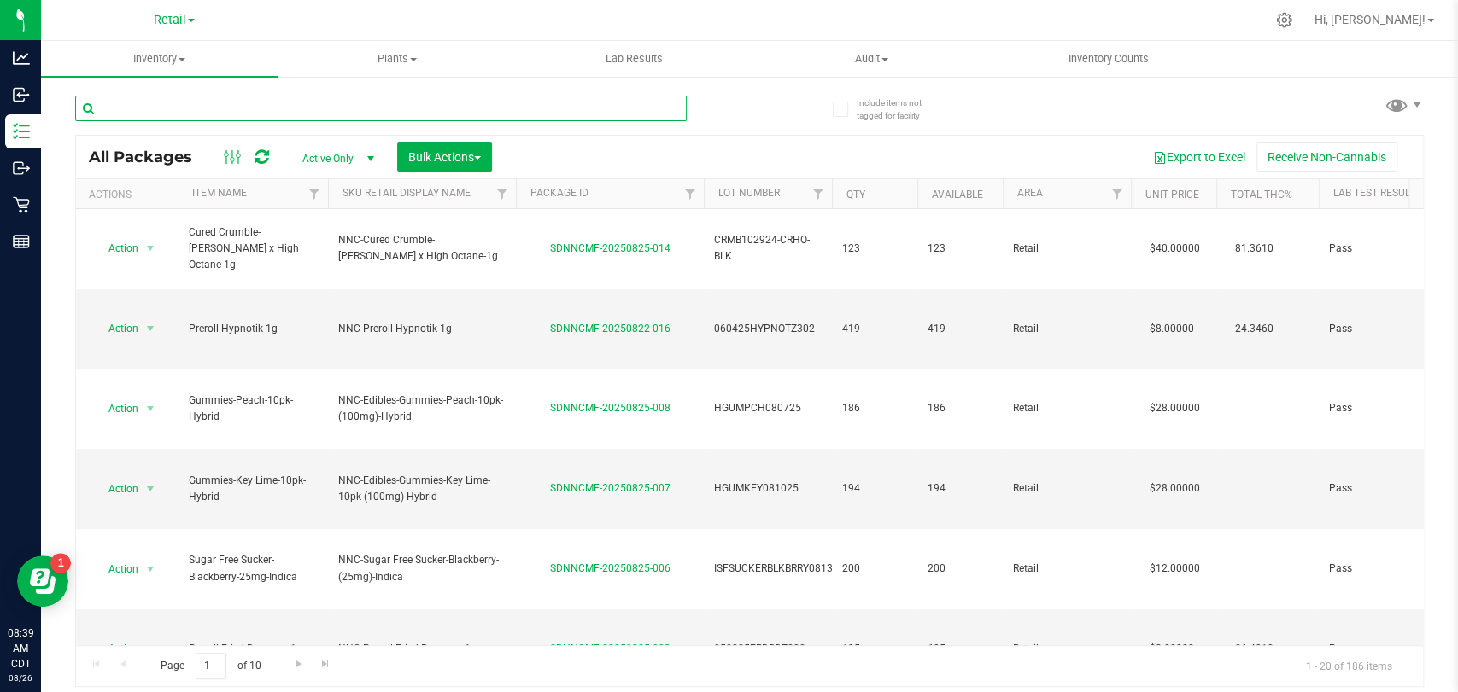
click at [267, 109] on input "text" at bounding box center [380, 109] width 611 height 26
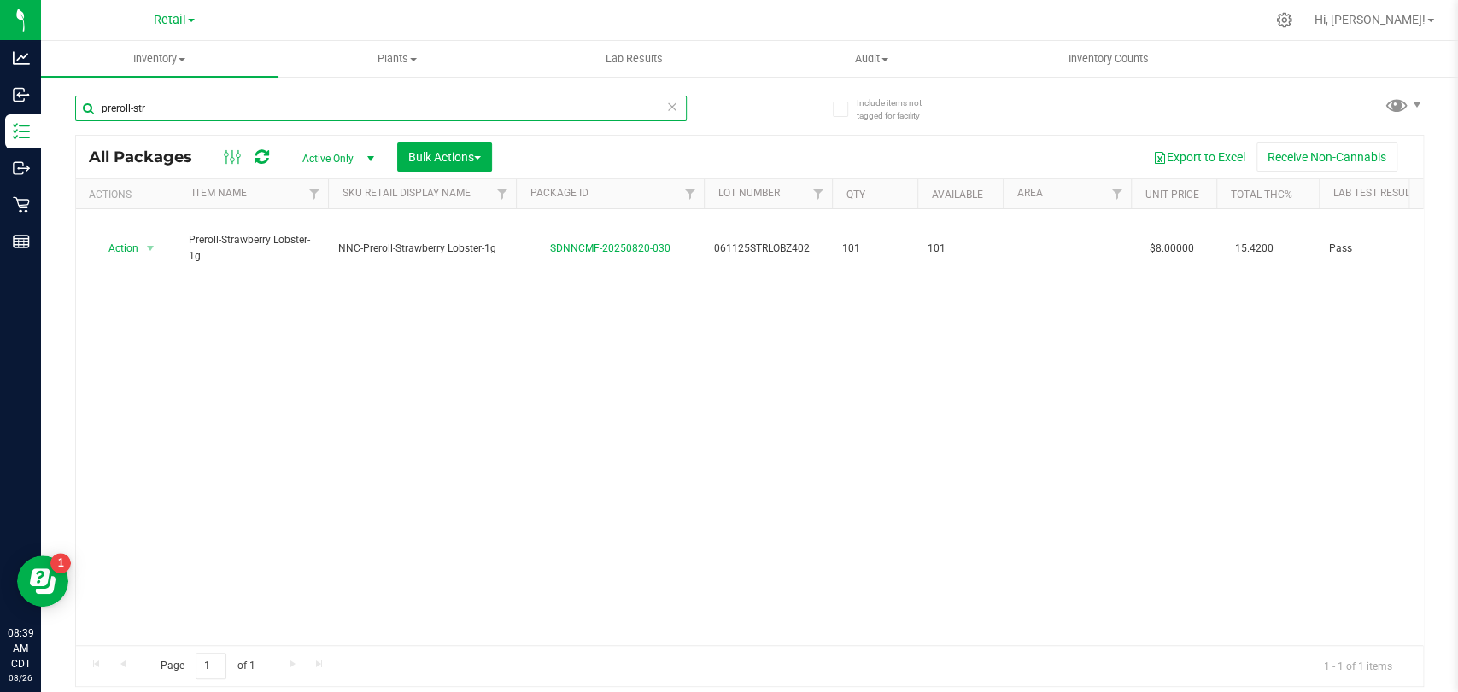
type input "preroll-str"
click at [335, 158] on span "Active Only" at bounding box center [335, 159] width 94 height 24
click at [303, 263] on li "All" at bounding box center [334, 262] width 92 height 26
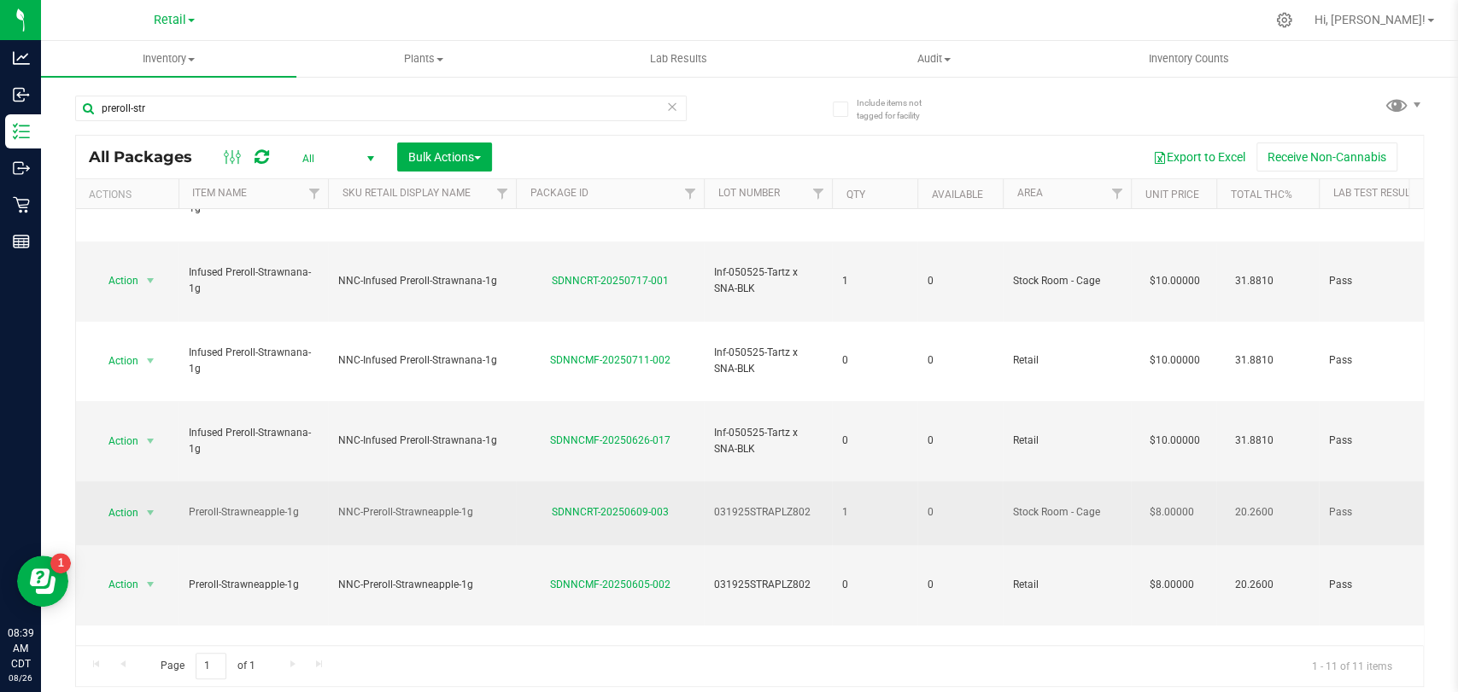
scroll to position [73, 0]
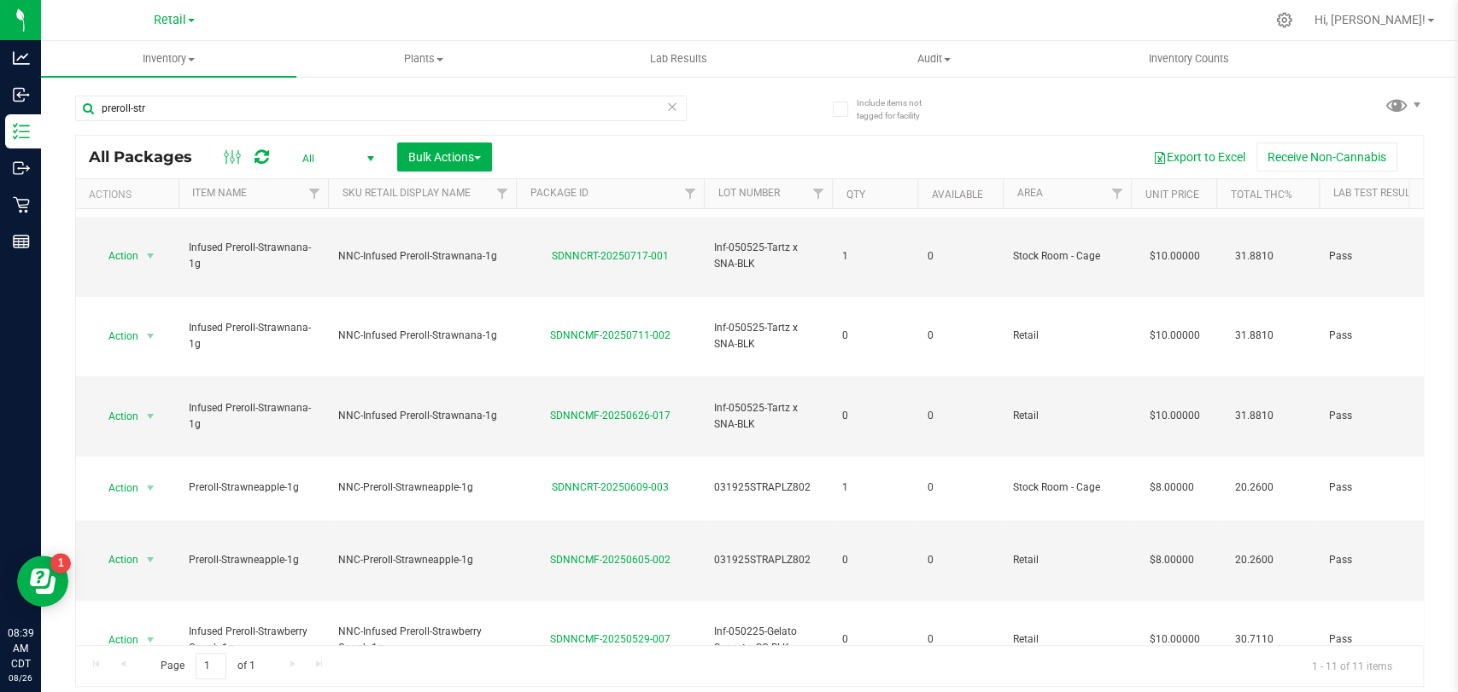
click at [351, 150] on span "All" at bounding box center [335, 159] width 94 height 24
click at [313, 182] on li "Active Only" at bounding box center [334, 186] width 92 height 26
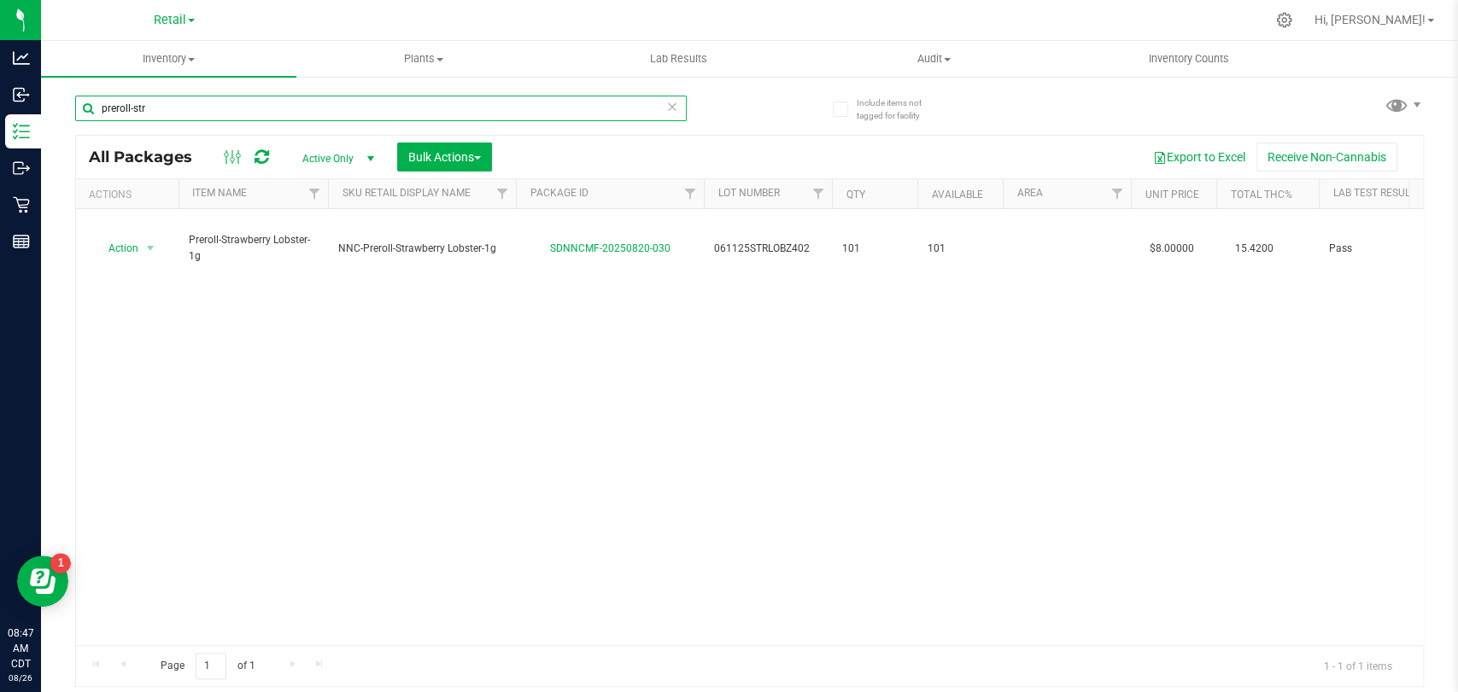
click at [214, 115] on input "preroll-str" at bounding box center [380, 109] width 611 height 26
type input "preroll-fried"
